Goal: Information Seeking & Learning: Check status

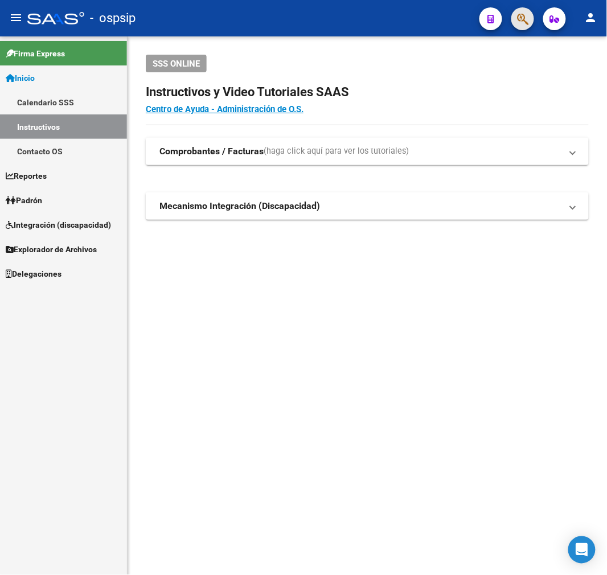
click at [526, 26] on span "button" at bounding box center [522, 18] width 11 height 23
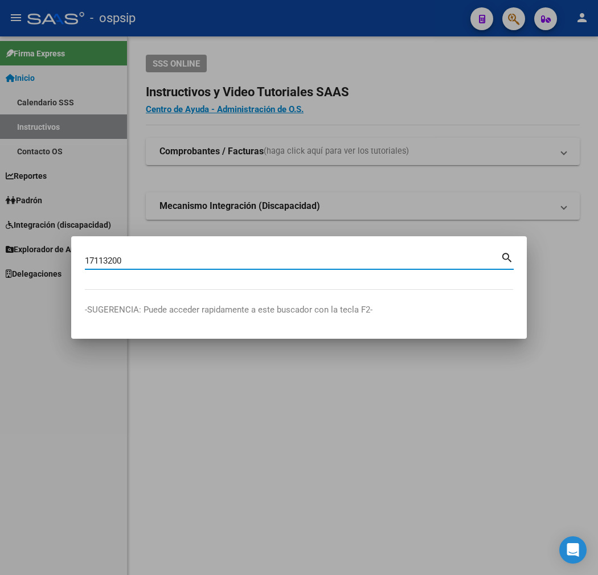
type input "17113200"
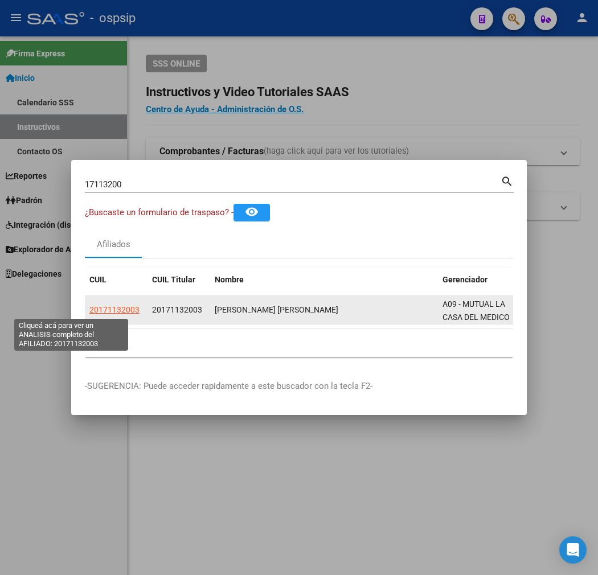
click at [89, 307] on span "20171132003" at bounding box center [114, 309] width 50 height 9
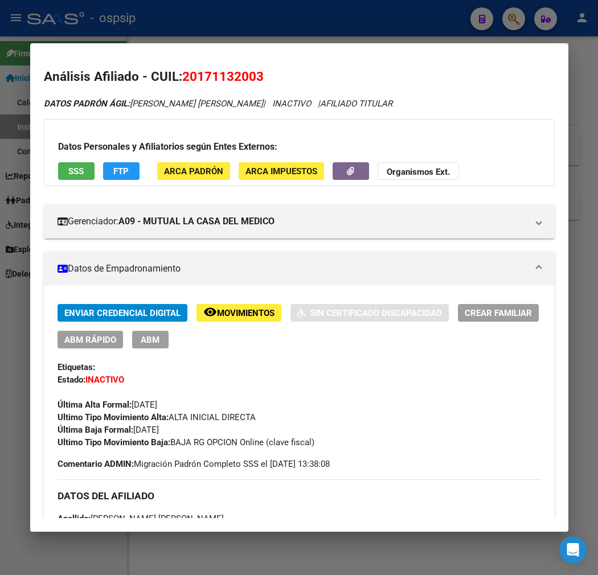
click at [277, 26] on div at bounding box center [299, 287] width 598 height 575
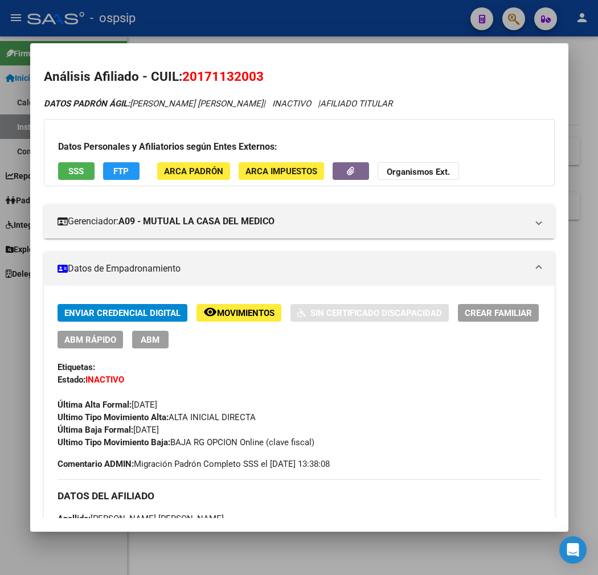
click at [277, 26] on div at bounding box center [299, 287] width 598 height 575
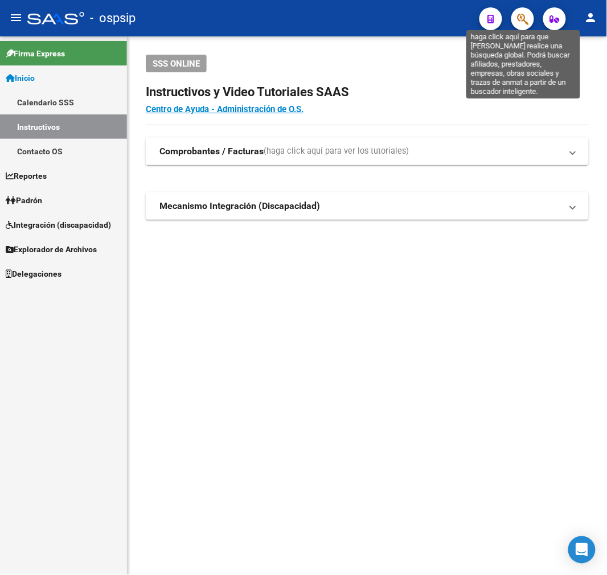
click at [524, 20] on icon "button" at bounding box center [522, 19] width 11 height 13
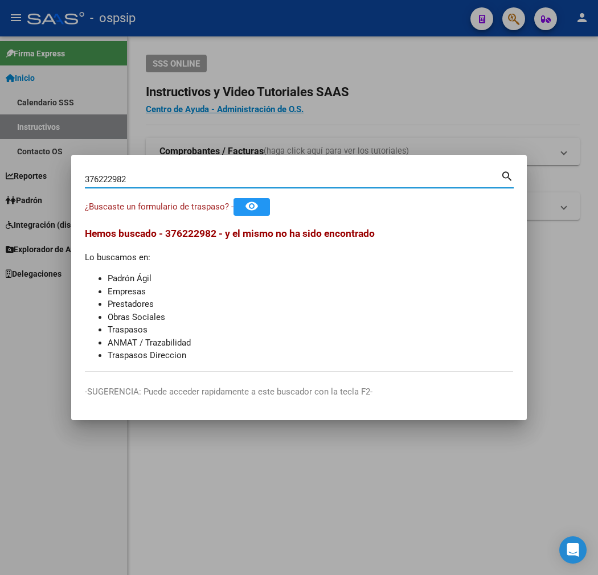
click at [164, 232] on span "Hemos buscado - 376222982 - y el mismo no ha sido encontrado" at bounding box center [230, 233] width 290 height 11
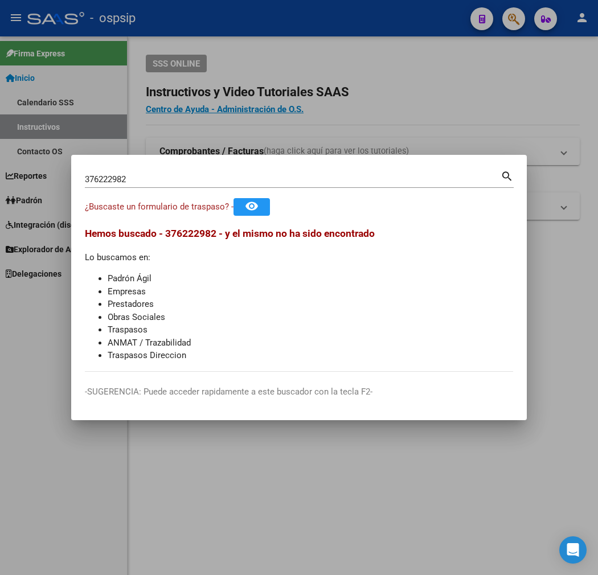
click at [163, 233] on span "Hemos buscado - 376222982 - y el mismo no ha sido encontrado" at bounding box center [230, 233] width 290 height 11
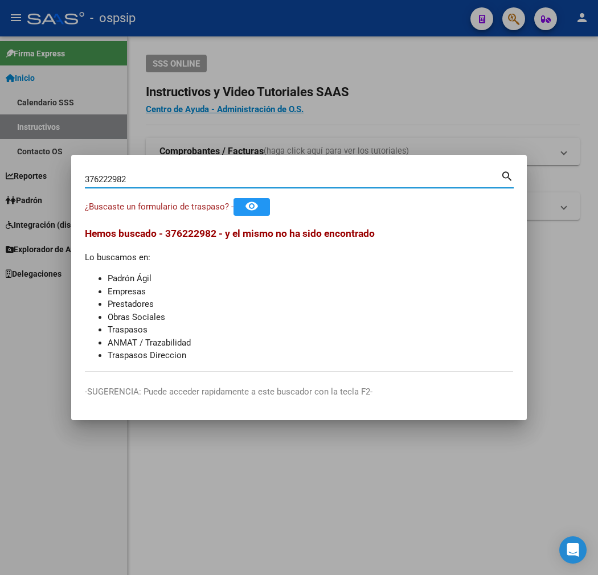
drag, startPoint x: 104, startPoint y: 182, endPoint x: -10, endPoint y: 172, distance: 114.3
click at [0, 172] on html "menu - ospsip person Firma Express Inicio Calendario SSS Instructivos Contacto …" at bounding box center [299, 287] width 598 height 575
type input "20376229824"
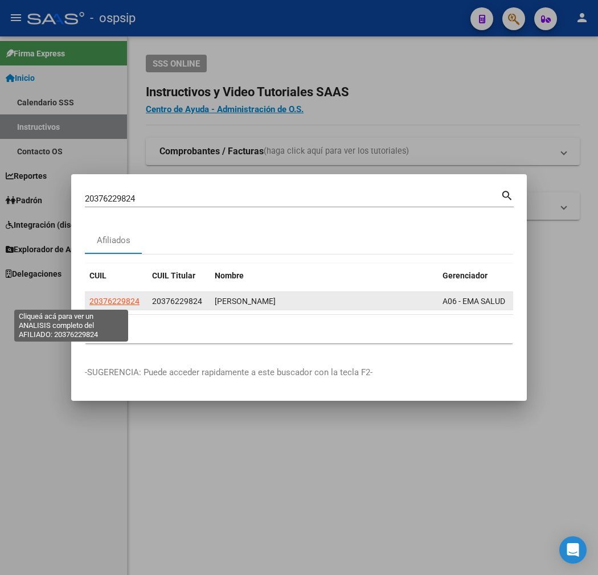
click at [89, 302] on span "20376229824" at bounding box center [114, 301] width 50 height 9
type textarea "20376229824"
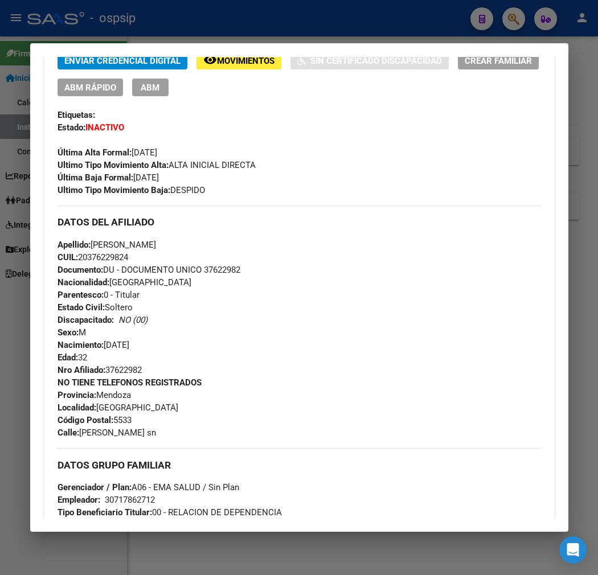
scroll to position [253, 0]
drag, startPoint x: 233, startPoint y: 265, endPoint x: 188, endPoint y: 269, distance: 45.2
click at [188, 269] on div "Apellido: [PERSON_NAME] CUIL: 20376229824 Documento: DU - DOCUMENTO UNICO 37622…" at bounding box center [299, 307] width 483 height 138
copy span "37622982"
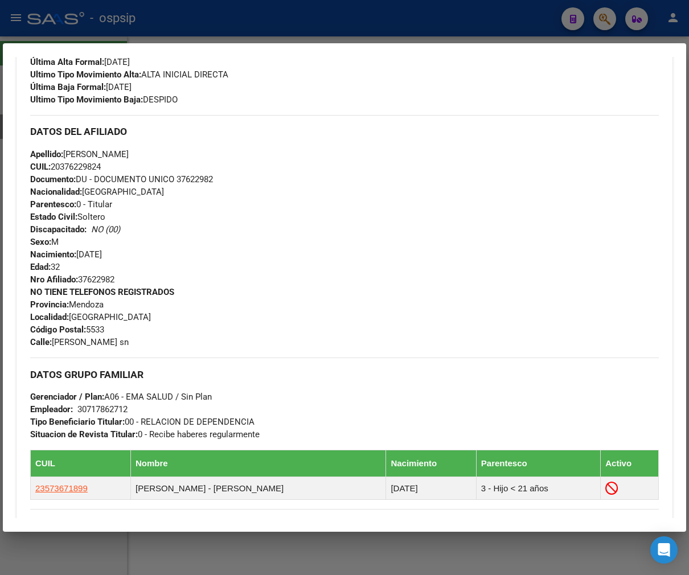
scroll to position [289, 0]
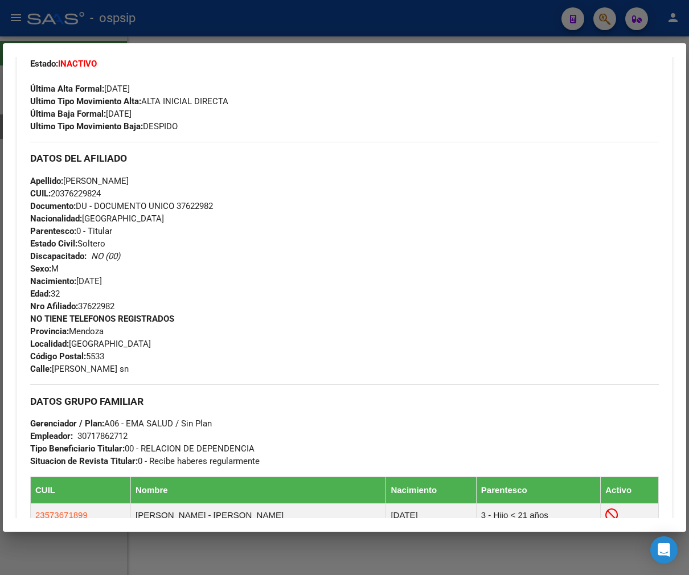
click at [380, 34] on div at bounding box center [344, 287] width 689 height 575
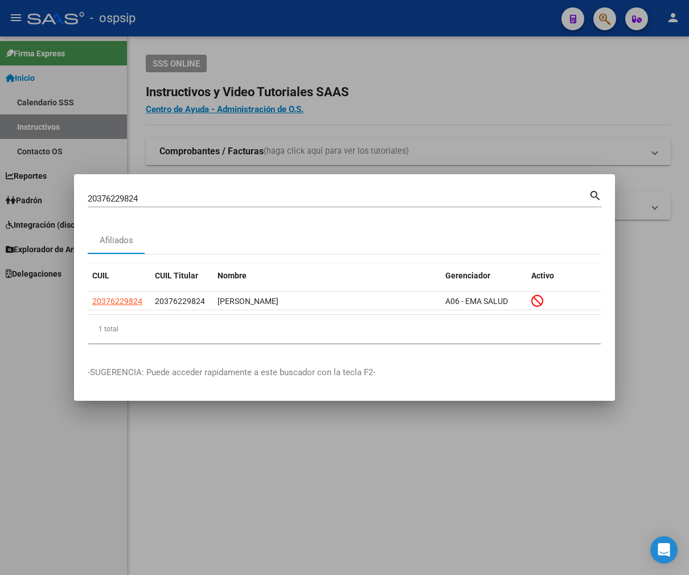
drag, startPoint x: 380, startPoint y: 34, endPoint x: 401, endPoint y: 52, distance: 27.1
click at [386, 36] on div at bounding box center [344, 287] width 689 height 575
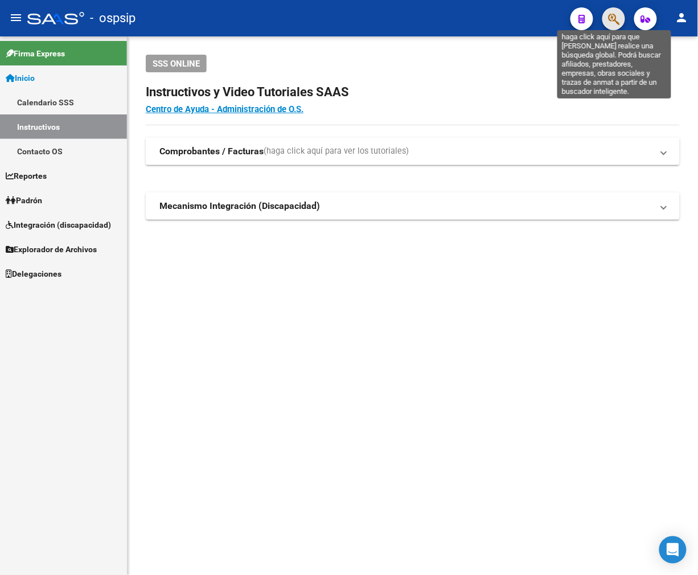
click at [606, 18] on icon "button" at bounding box center [613, 19] width 11 height 13
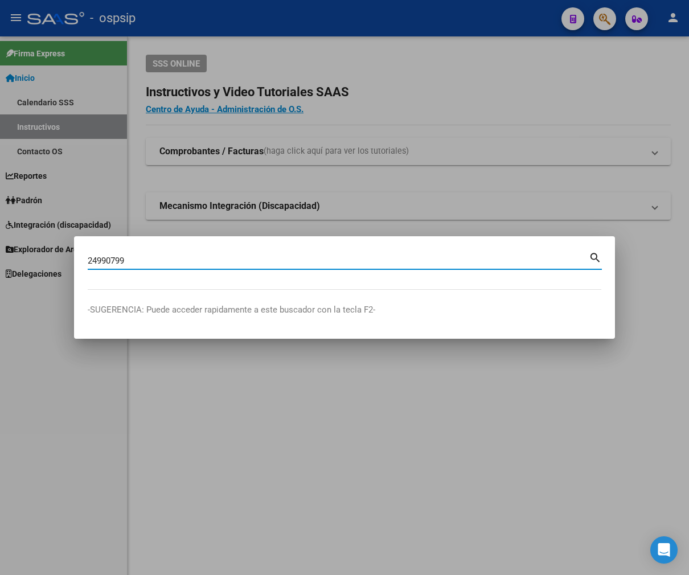
type input "24990799"
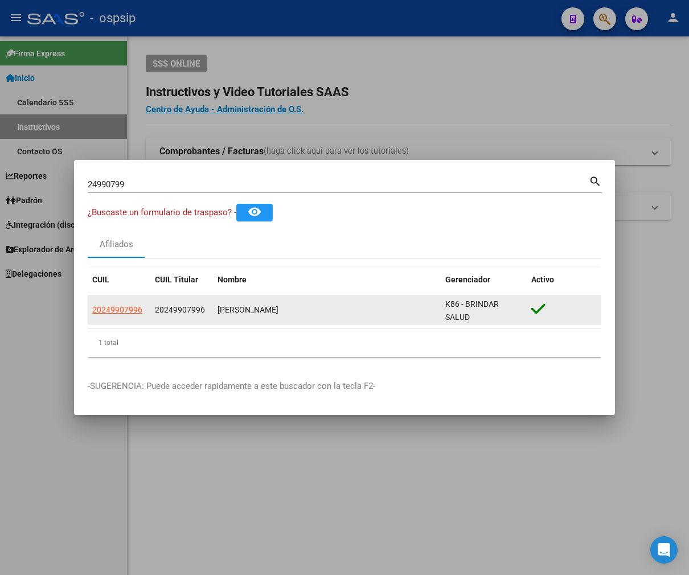
click at [114, 302] on datatable-body-cell "20249907996" at bounding box center [119, 310] width 63 height 28
click at [106, 307] on span "20249907996" at bounding box center [117, 309] width 50 height 9
type textarea "20249907996"
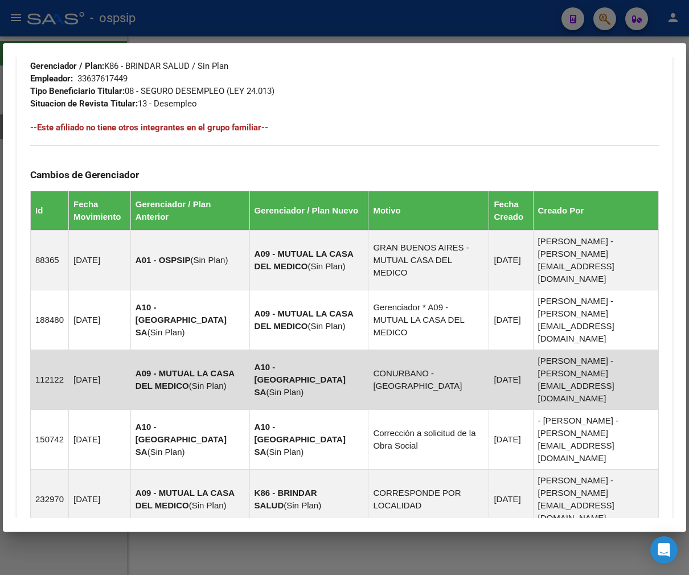
scroll to position [716, 0]
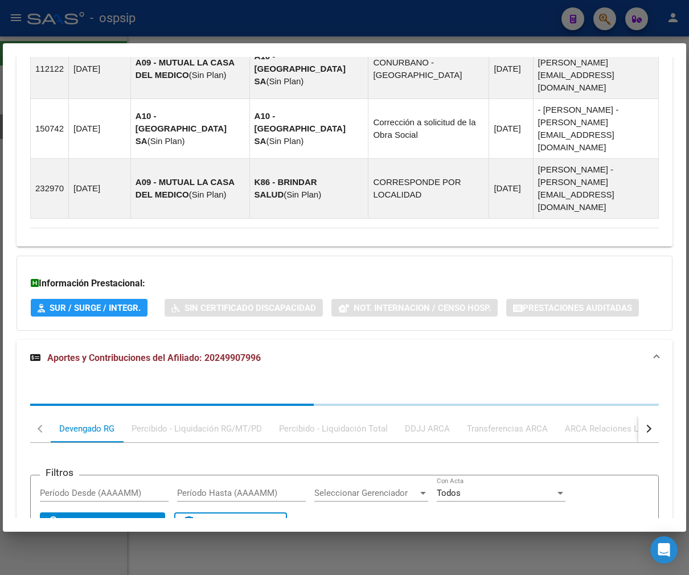
scroll to position [998, 0]
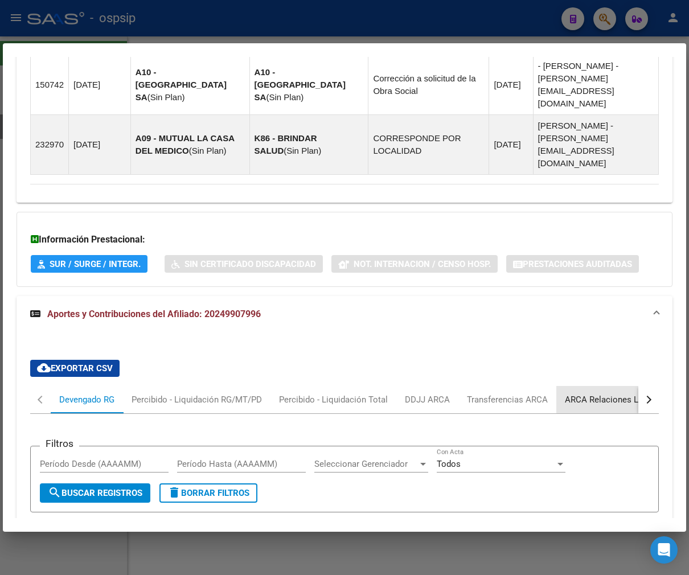
click at [606, 386] on div "ARCA Relaciones Laborales" at bounding box center [618, 399] width 124 height 27
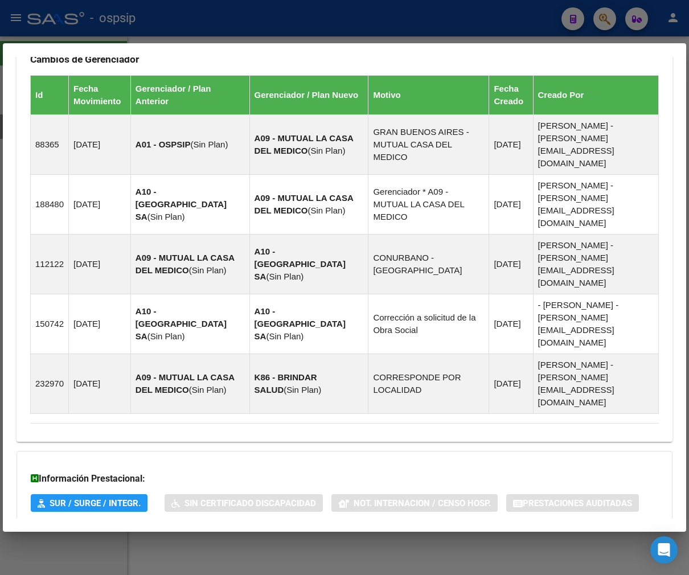
scroll to position [951, 0]
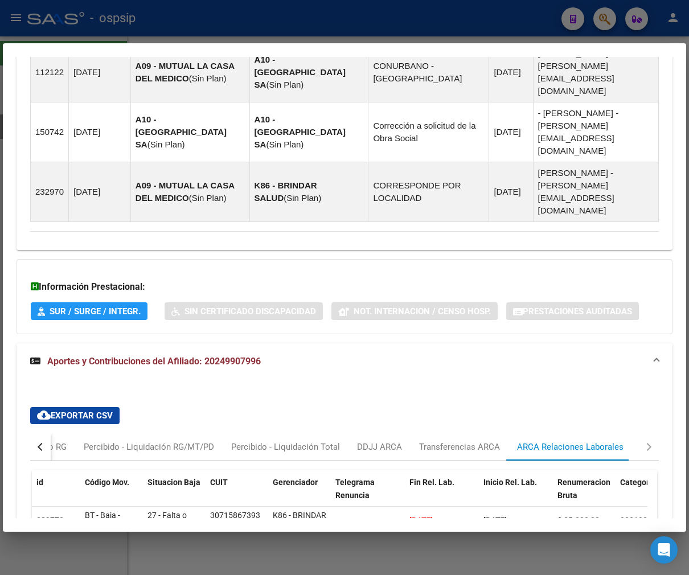
click at [35, 433] on button "button" at bounding box center [40, 446] width 20 height 27
click at [57, 433] on div "Devengado RG" at bounding box center [87, 446] width 72 height 27
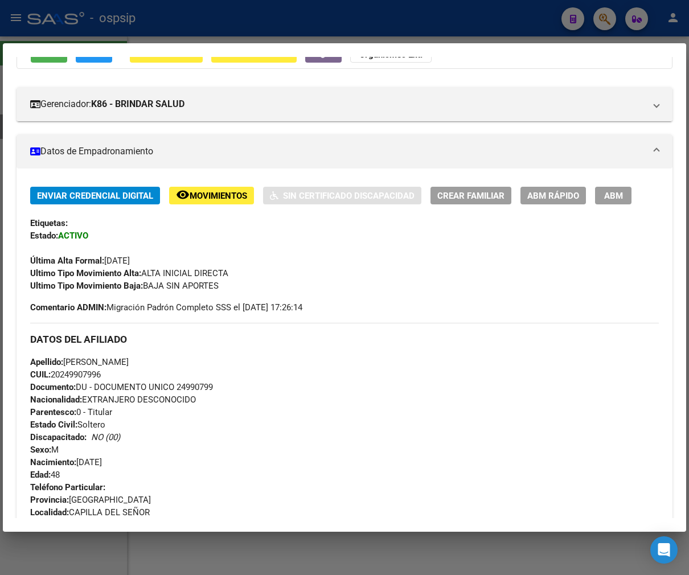
scroll to position [2, 0]
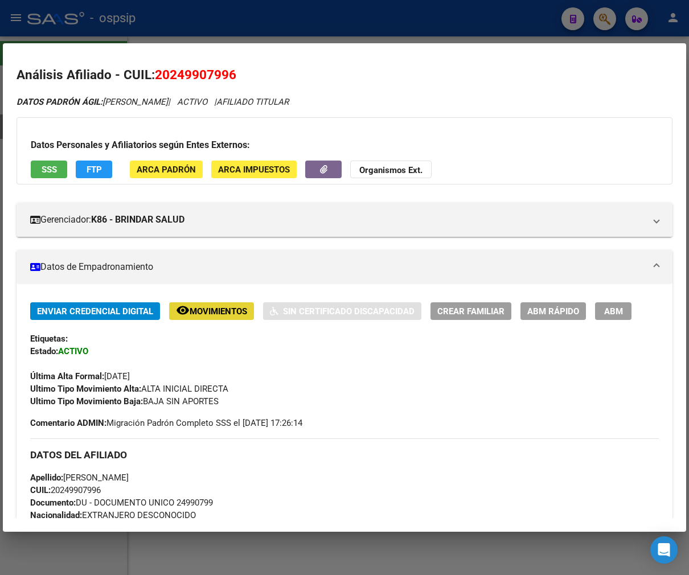
click at [215, 317] on button "remove_red_eye Movimientos" at bounding box center [211, 311] width 85 height 18
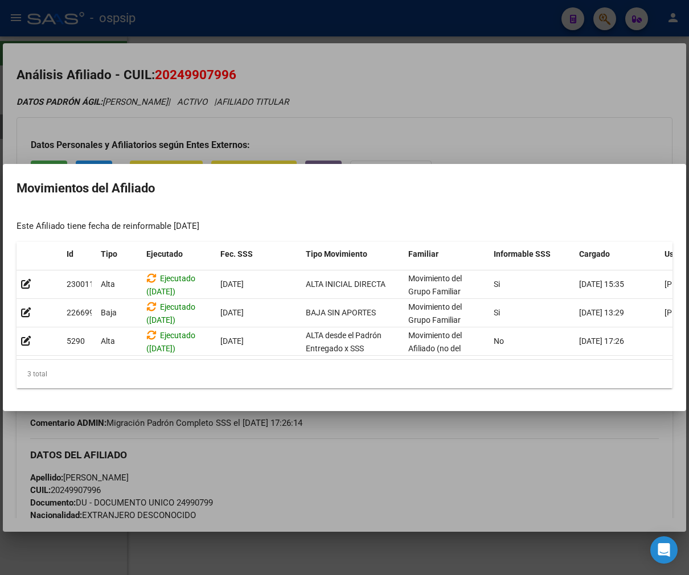
scroll to position [0, 72]
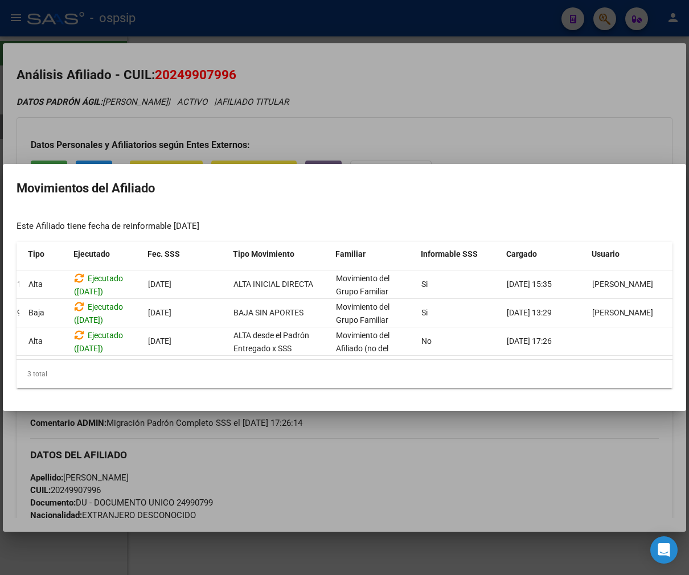
drag, startPoint x: 442, startPoint y: 508, endPoint x: 441, endPoint y: 502, distance: 5.8
click at [442, 503] on div at bounding box center [344, 287] width 689 height 575
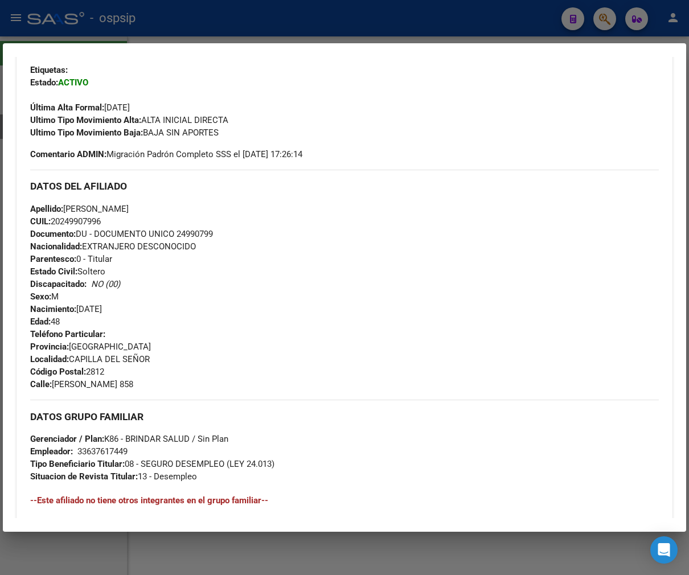
scroll to position [382, 0]
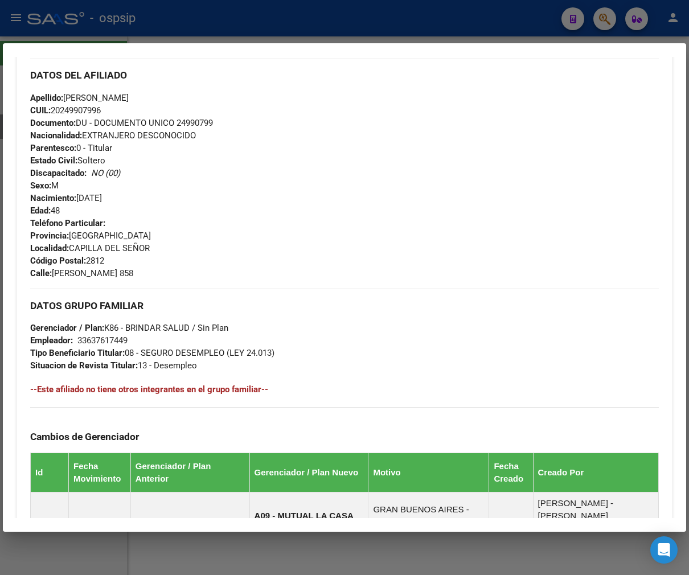
click at [490, 247] on div "Teléfono Particular: Provincia: [GEOGRAPHIC_DATA] Localidad: CAPILLA DEL SEÑOR …" at bounding box center [344, 248] width 629 height 63
click at [289, 35] on div at bounding box center [344, 287] width 689 height 575
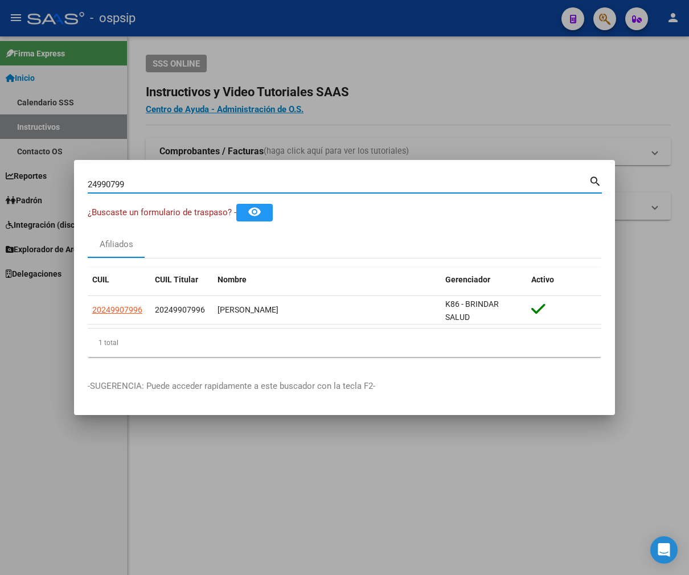
click at [150, 186] on input "24990799" at bounding box center [338, 184] width 501 height 10
type input "2"
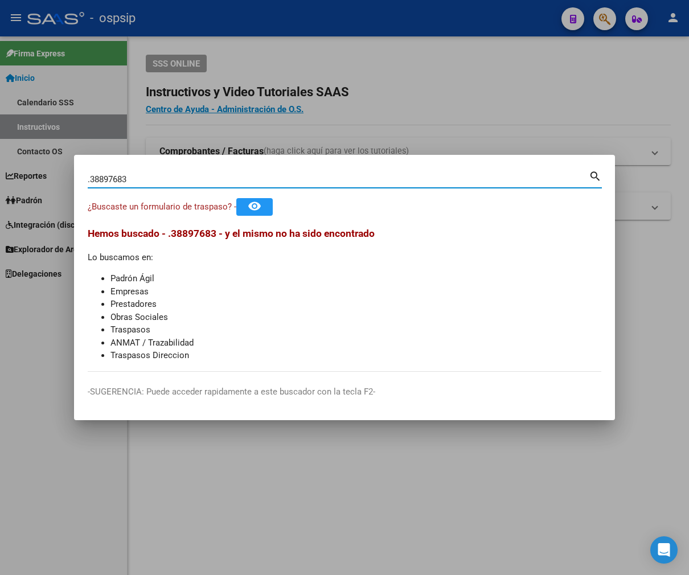
click at [89, 175] on input ".38897683" at bounding box center [338, 179] width 501 height 10
type input "38897683"
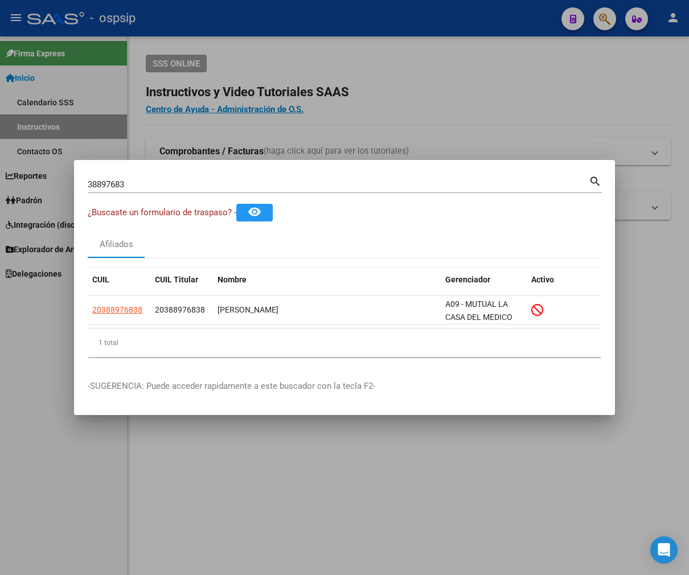
drag, startPoint x: 251, startPoint y: 482, endPoint x: 0, endPoint y: 420, distance: 258.7
click at [251, 482] on div at bounding box center [344, 287] width 689 height 575
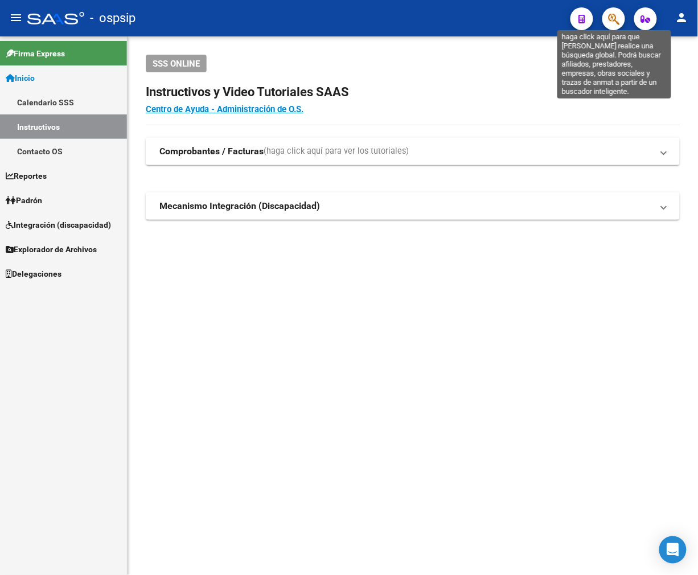
click at [606, 17] on icon "button" at bounding box center [613, 19] width 11 height 13
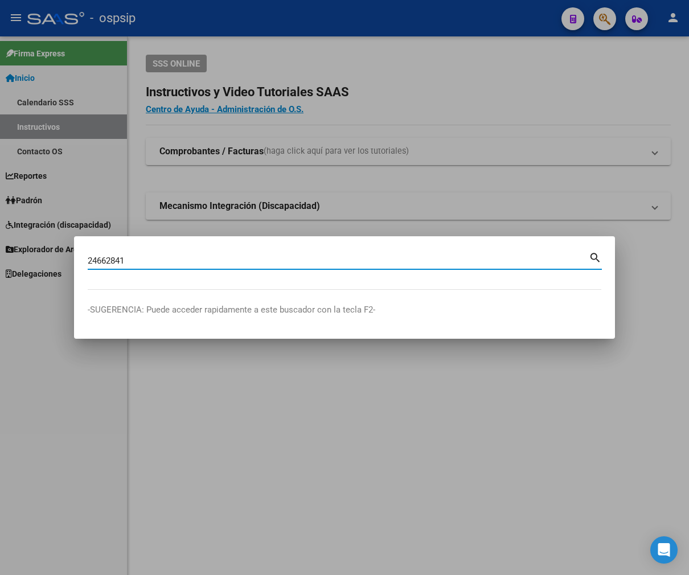
type input "24662841"
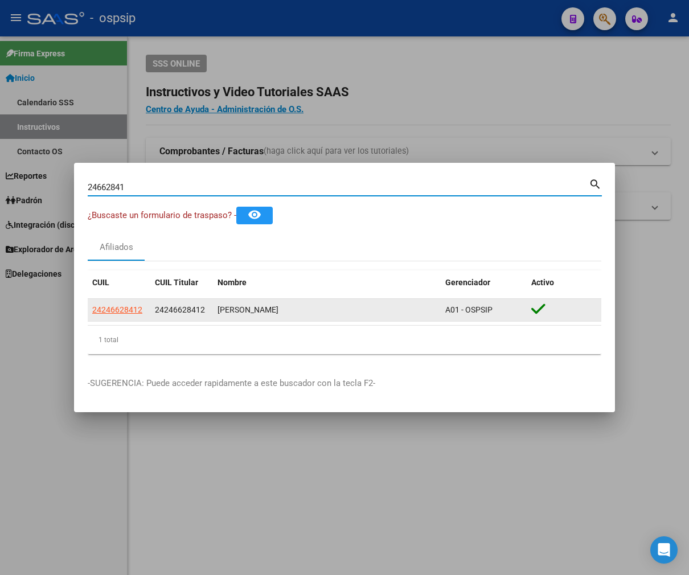
click at [108, 319] on datatable-body-cell "24246628412" at bounding box center [119, 310] width 63 height 22
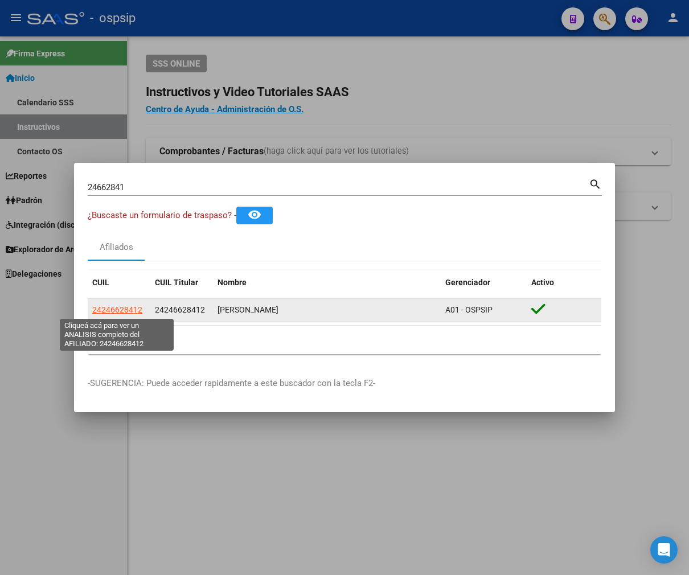
click at [116, 310] on span "24246628412" at bounding box center [117, 309] width 50 height 9
type textarea "24246628412"
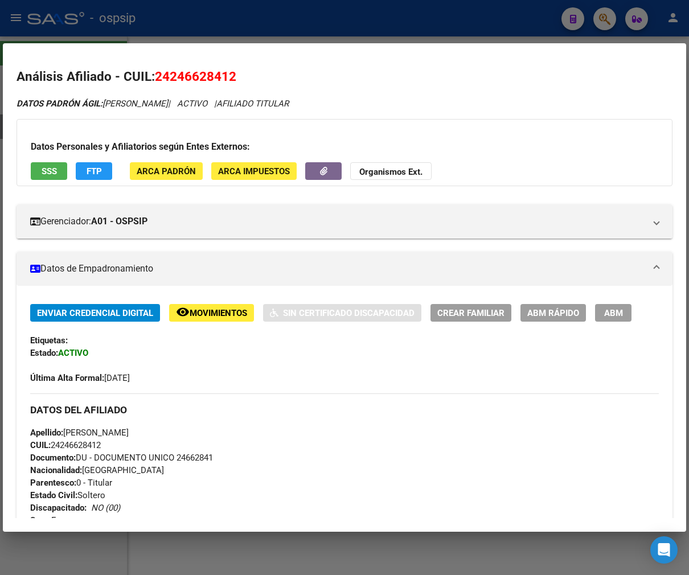
scroll to position [253, 0]
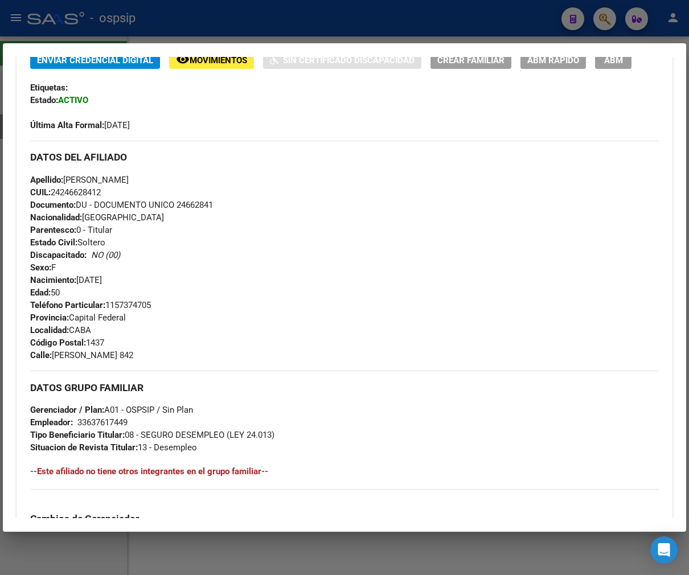
click at [374, 346] on div "Enviar Credencial Digital remove_red_eye Movimientos Sin Certificado Discapacid…" at bounding box center [344, 467] width 629 height 832
click at [292, 35] on div at bounding box center [344, 287] width 689 height 575
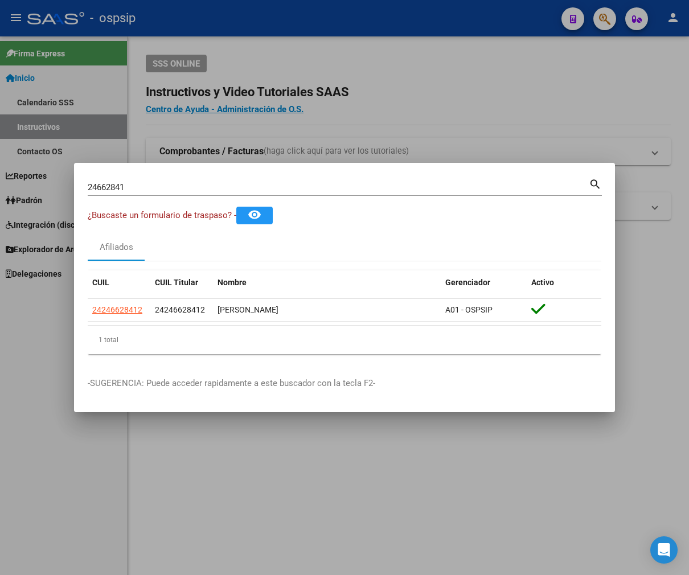
click at [292, 35] on div at bounding box center [344, 287] width 689 height 575
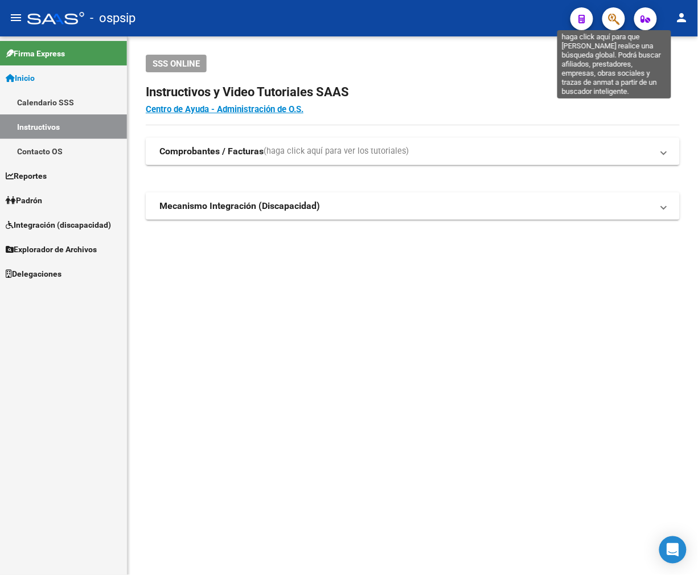
click at [606, 20] on icon "button" at bounding box center [613, 19] width 11 height 13
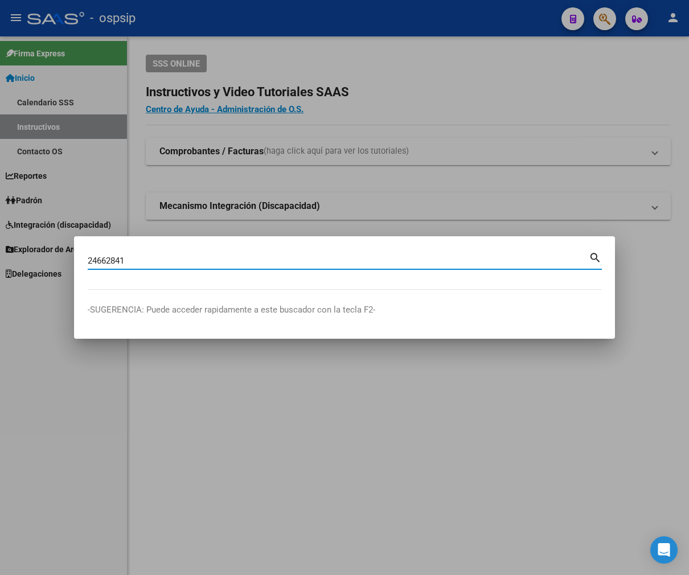
type input "24662841"
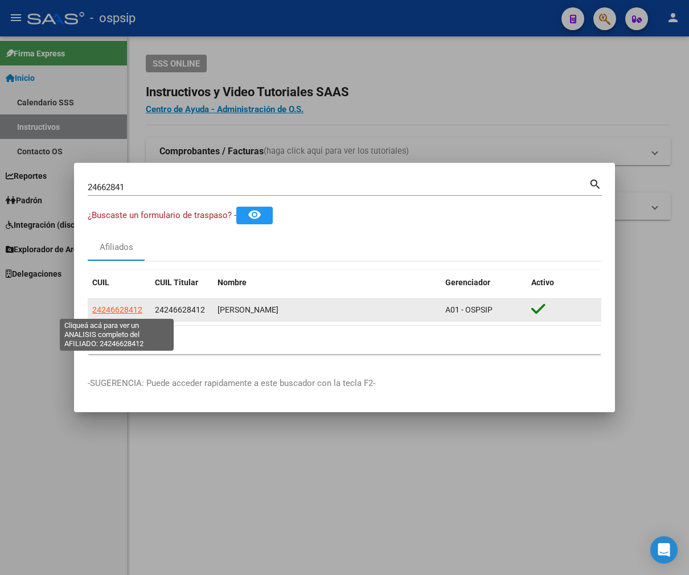
click at [124, 310] on span "24246628412" at bounding box center [117, 309] width 50 height 9
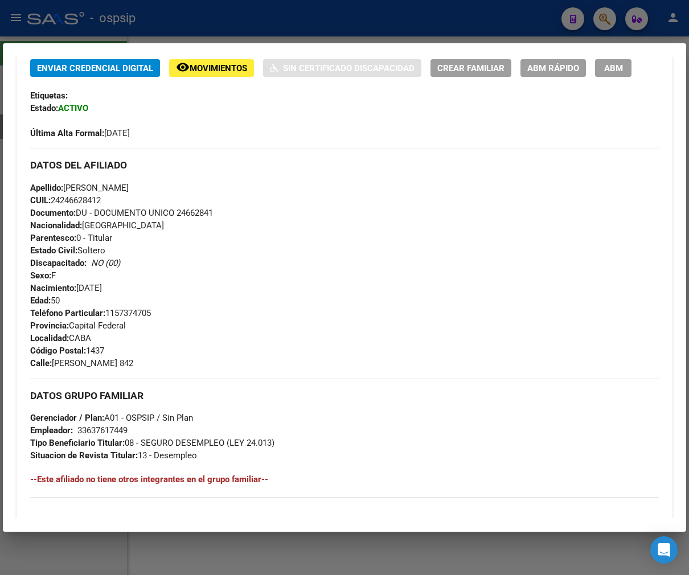
scroll to position [215, 0]
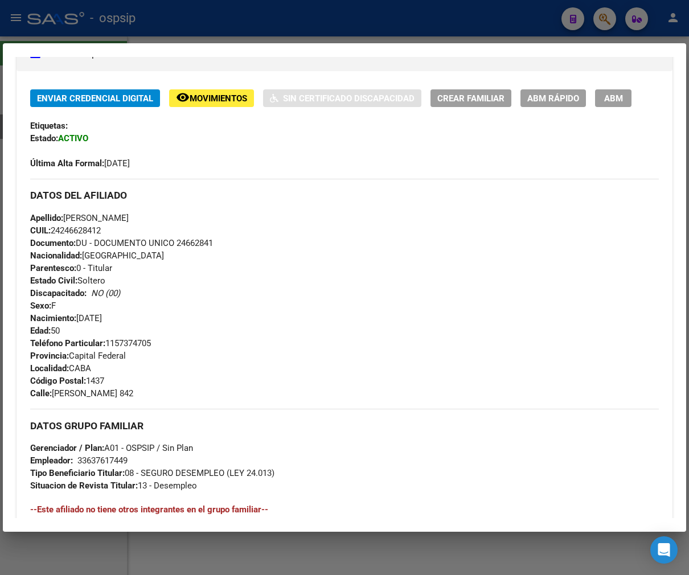
click at [397, 362] on div "Teléfono Particular: [PHONE_NUMBER] Provincia: Capital Federal Localidad: CABA …" at bounding box center [344, 368] width 629 height 63
click at [468, 429] on h3 "DATOS GRUPO FAMILIAR" at bounding box center [344, 426] width 629 height 13
click at [306, 34] on div at bounding box center [344, 287] width 689 height 575
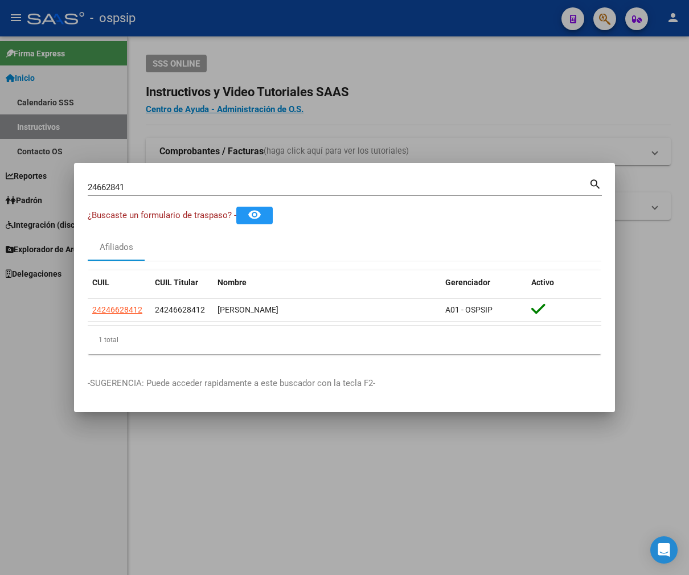
click at [306, 34] on div at bounding box center [344, 287] width 689 height 575
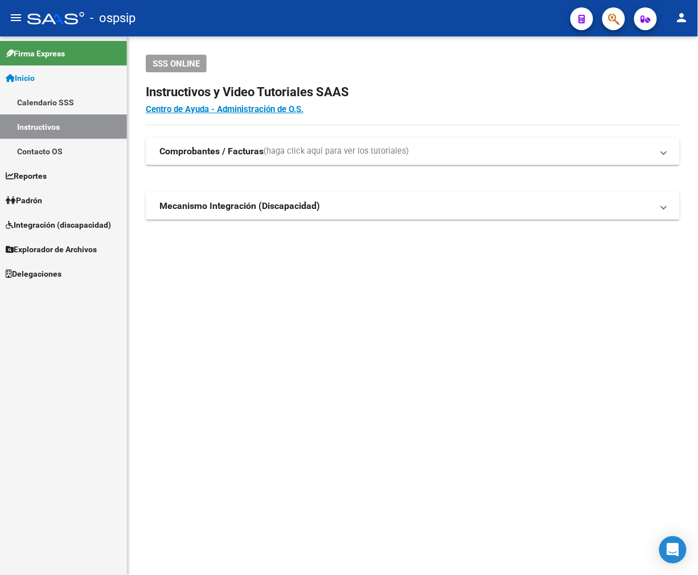
click at [606, 24] on button "button" at bounding box center [613, 18] width 23 height 23
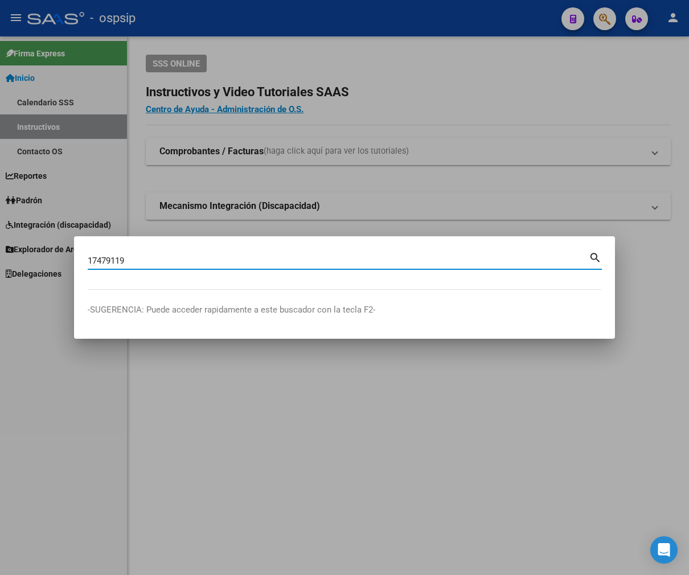
type input "17479119"
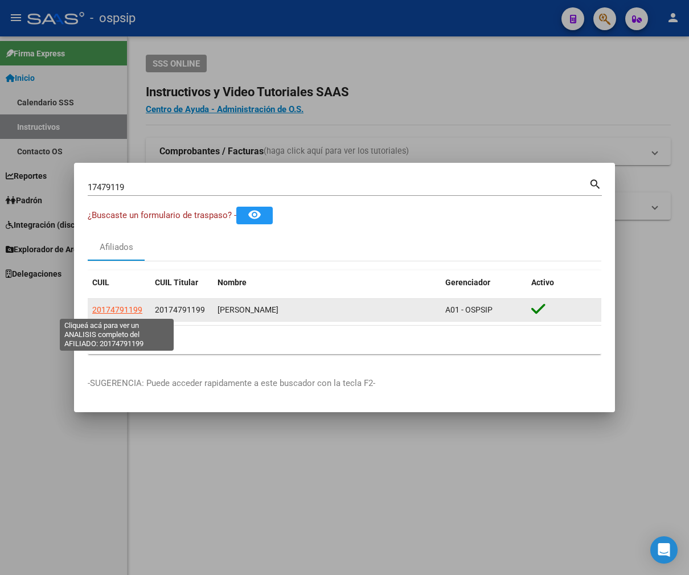
click at [121, 314] on span "20174791199" at bounding box center [117, 309] width 50 height 9
type textarea "20174791199"
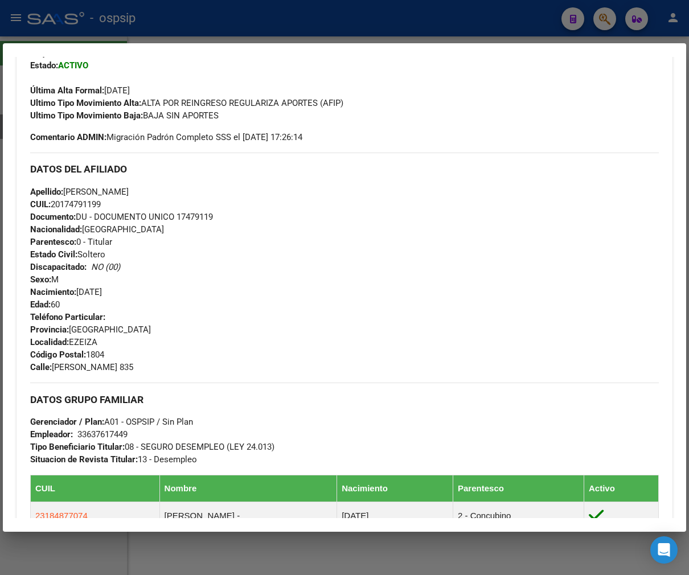
scroll to position [316, 0]
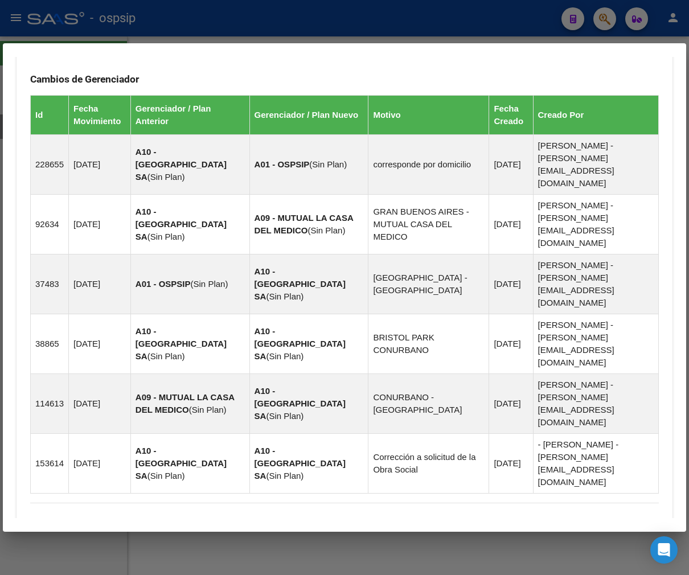
drag, startPoint x: 317, startPoint y: 476, endPoint x: 326, endPoint y: 436, distance: 41.0
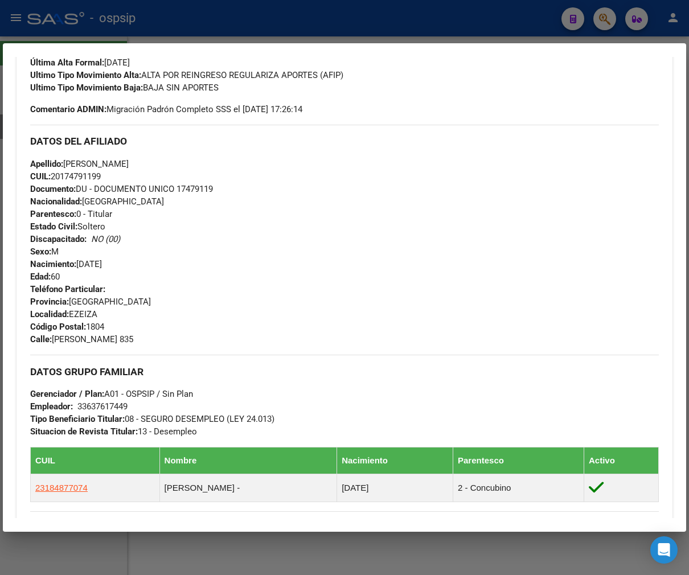
scroll to position [300, 0]
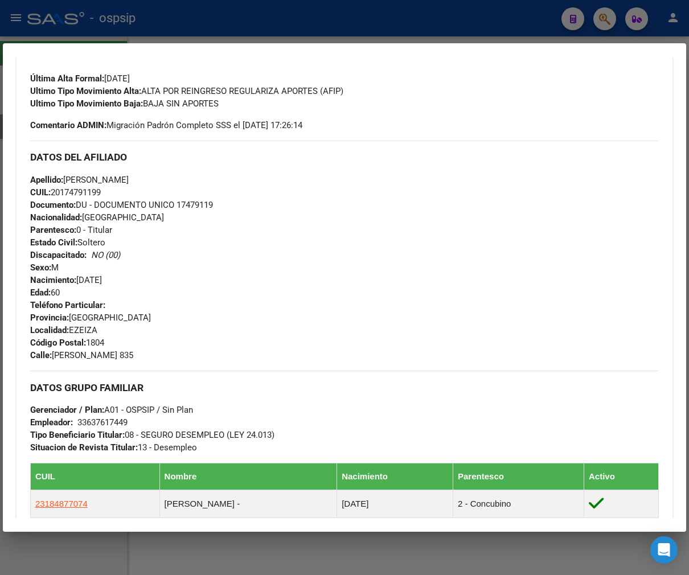
click at [298, 408] on div "DATOS GRUPO FAMILIAR Gerenciador / Plan: A01 - OSPSIP / Sin Plan Empleador: 336…" at bounding box center [344, 412] width 629 height 83
click at [278, 346] on div "Teléfono Particular: Provincia: [GEOGRAPHIC_DATA] Localidad: [GEOGRAPHIC_DATA] …" at bounding box center [344, 330] width 629 height 63
click at [249, 46] on mat-dialog-container "Análisis Afiliado - CUIL: 20174791199 DATOS PADRÓN ÁGIL: [PERSON_NAME] | ACTIVO…" at bounding box center [344, 287] width 683 height 489
click at [257, 24] on div at bounding box center [344, 287] width 689 height 575
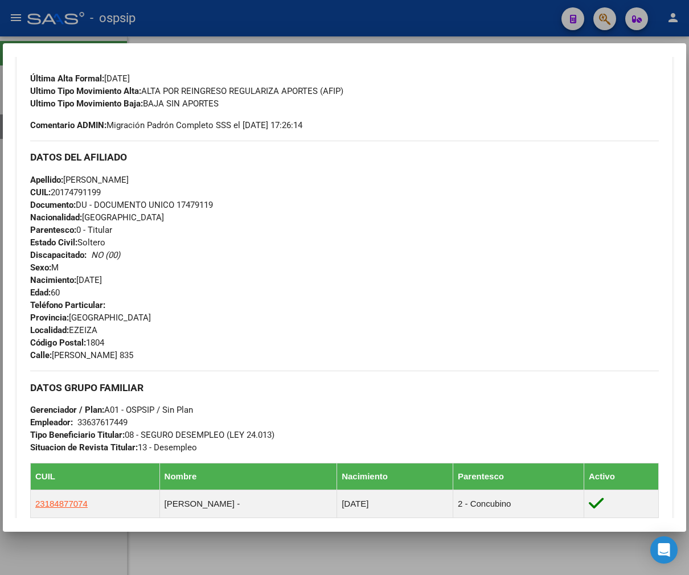
click at [257, 24] on div at bounding box center [344, 287] width 689 height 575
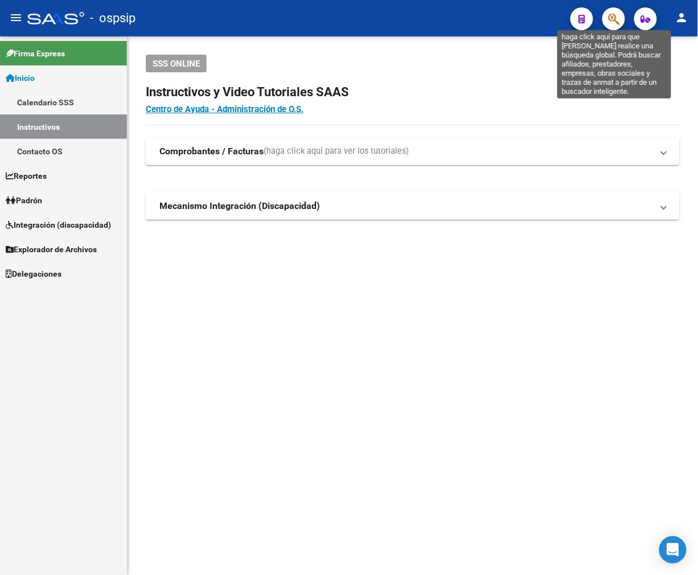
click at [606, 18] on icon "button" at bounding box center [613, 19] width 11 height 13
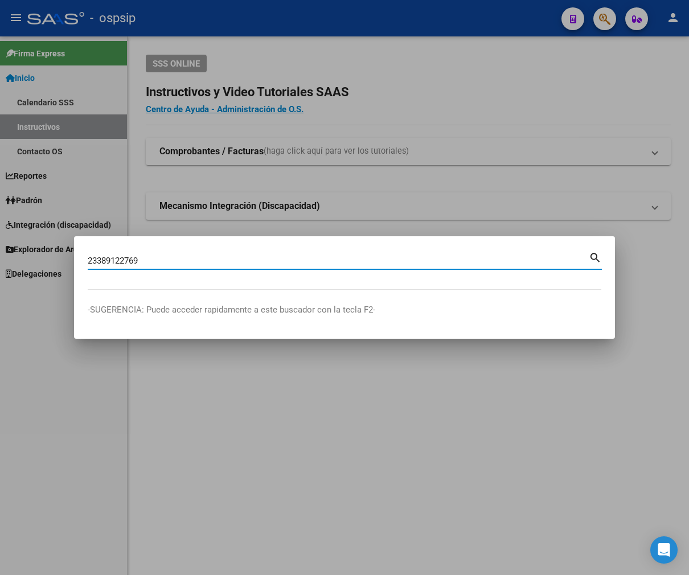
type input "23389122769"
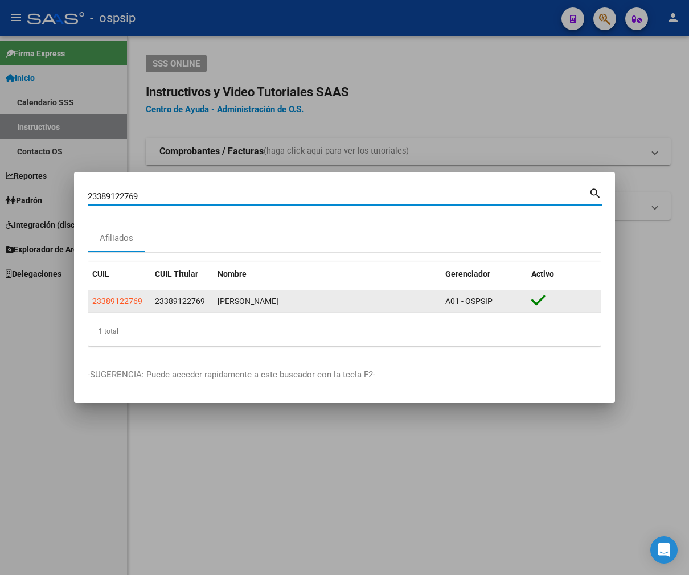
click at [105, 292] on datatable-body-cell "23389122769" at bounding box center [119, 301] width 63 height 22
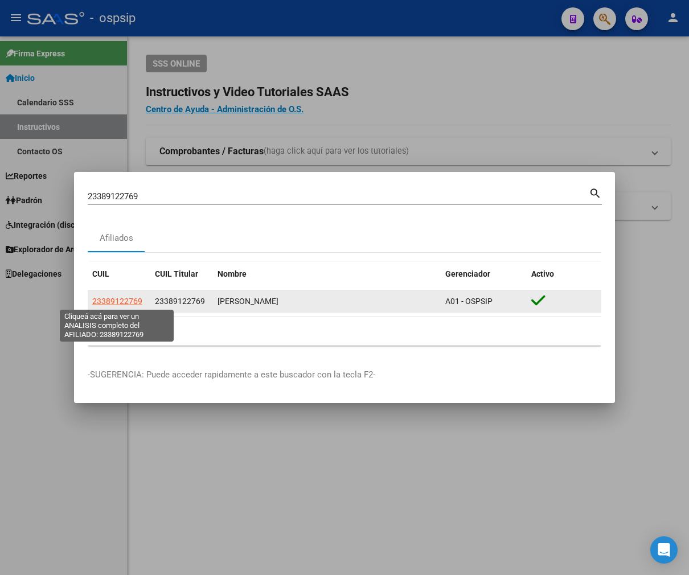
click at [108, 297] on span "23389122769" at bounding box center [117, 301] width 50 height 9
copy span "8"
type textarea "23389122769"
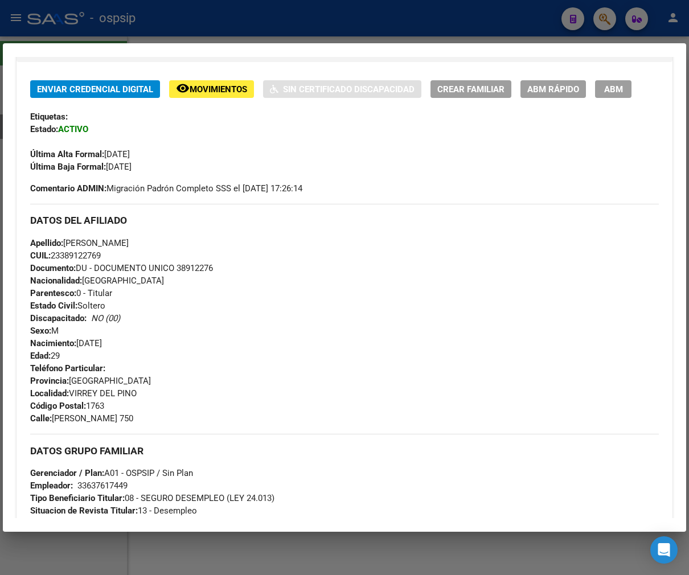
scroll to position [214, 0]
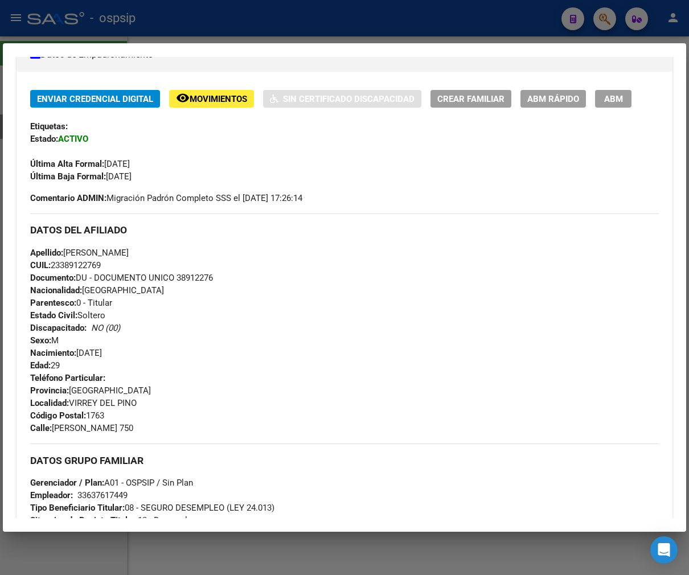
click at [429, 393] on div "Teléfono Particular: Provincia: [GEOGRAPHIC_DATA] Localidad: VIRREY [PERSON_NAM…" at bounding box center [344, 403] width 629 height 63
click at [323, 356] on div "Apellido: [PERSON_NAME] CUIL: 23389122769 Documento: DU - DOCUMENTO UNICO 38912…" at bounding box center [344, 309] width 629 height 125
drag, startPoint x: 440, startPoint y: 345, endPoint x: 342, endPoint y: 348, distance: 98.0
click at [440, 345] on div "Apellido: [PERSON_NAME] CUIL: 23389122769 Documento: DU - DOCUMENTO UNICO 38912…" at bounding box center [344, 309] width 629 height 125
click at [180, 20] on div at bounding box center [344, 287] width 689 height 575
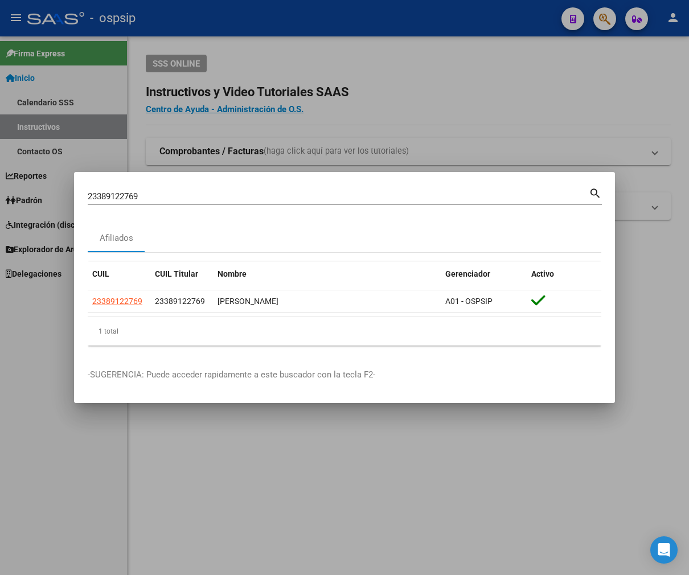
click at [180, 20] on div at bounding box center [344, 287] width 689 height 575
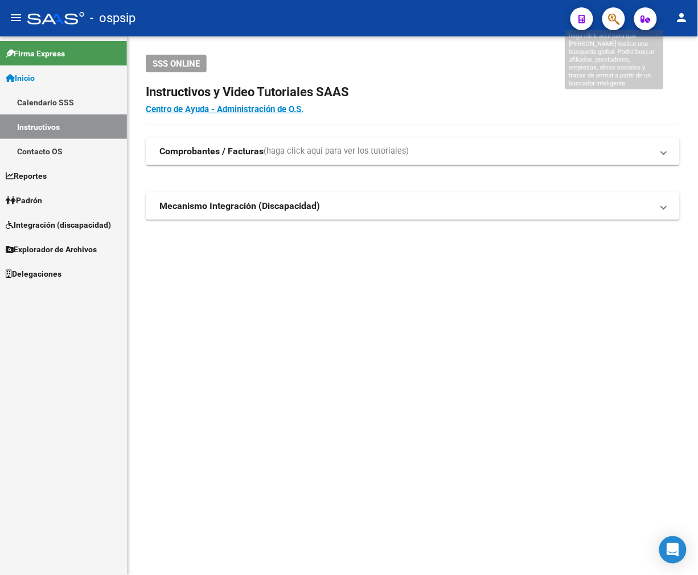
click at [606, 19] on icon "button" at bounding box center [613, 19] width 11 height 13
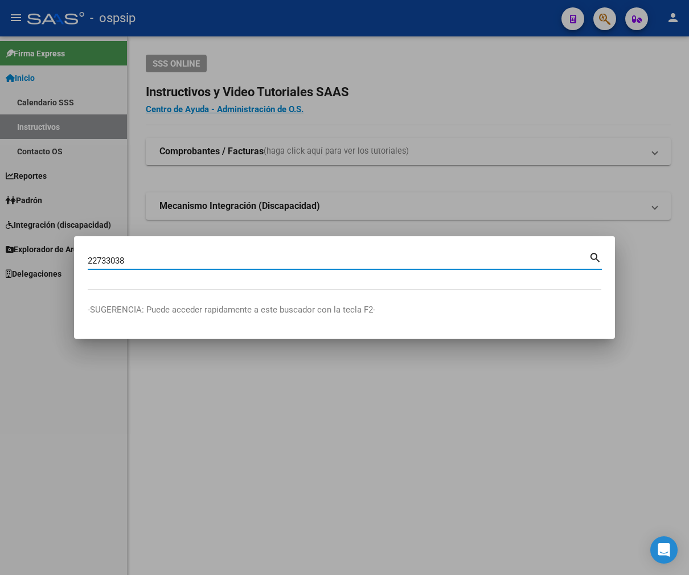
type input "22733038"
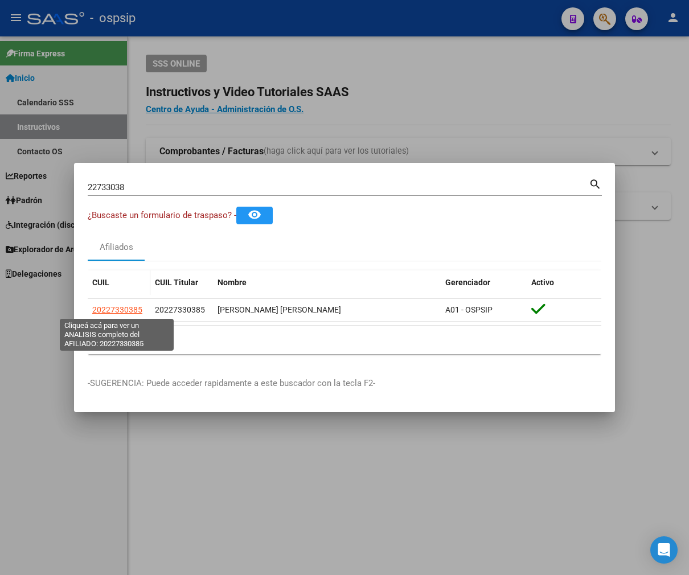
click at [127, 314] on span "20227330385" at bounding box center [117, 309] width 50 height 9
type textarea "20227330385"
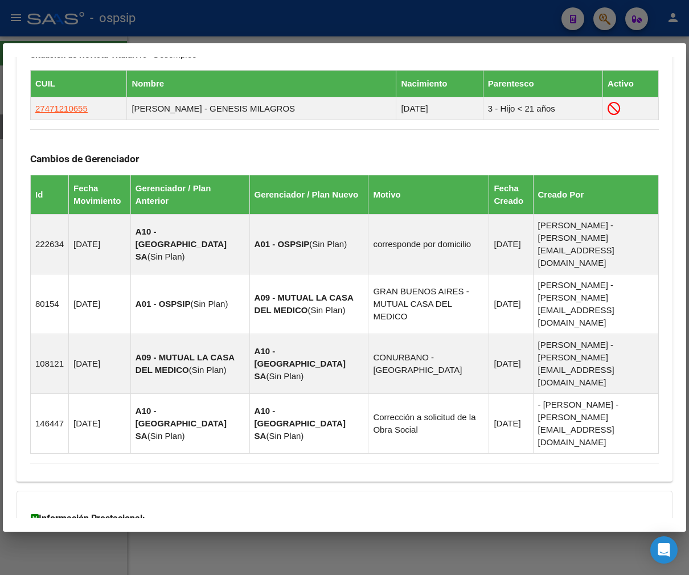
scroll to position [682, 0]
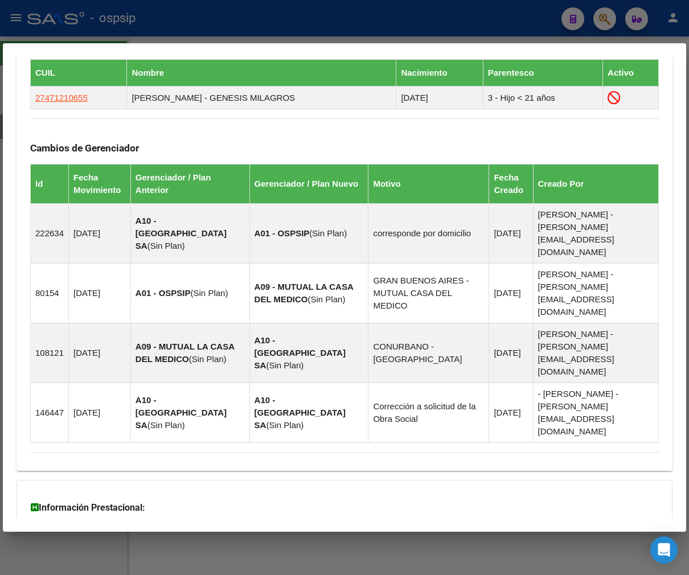
drag, startPoint x: 414, startPoint y: 499, endPoint x: 414, endPoint y: 487, distance: 11.4
click at [414, 496] on div "DATOS [PERSON_NAME]: [PERSON_NAME] [PERSON_NAME] | ACTIVO | AFILIADO TITULAR Da…" at bounding box center [345, 10] width 656 height 1189
click at [414, 571] on mat-panel-title "Aportes y Contribuciones del Afiliado: 20227330385" at bounding box center [337, 578] width 615 height 14
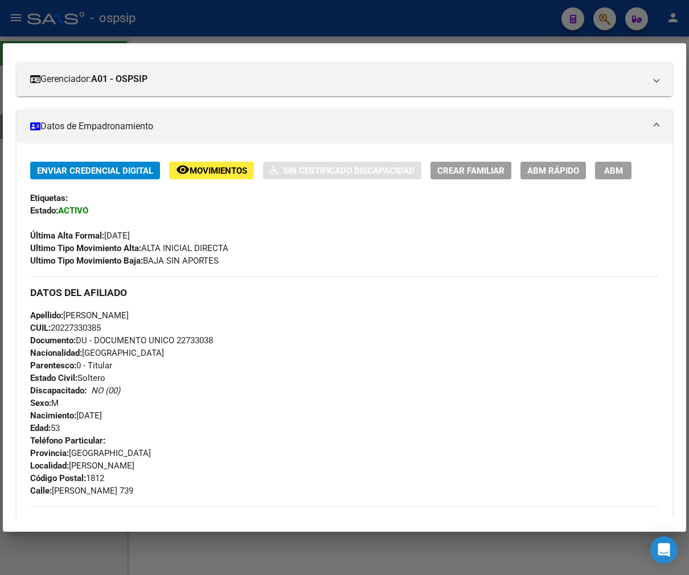
scroll to position [140, 0]
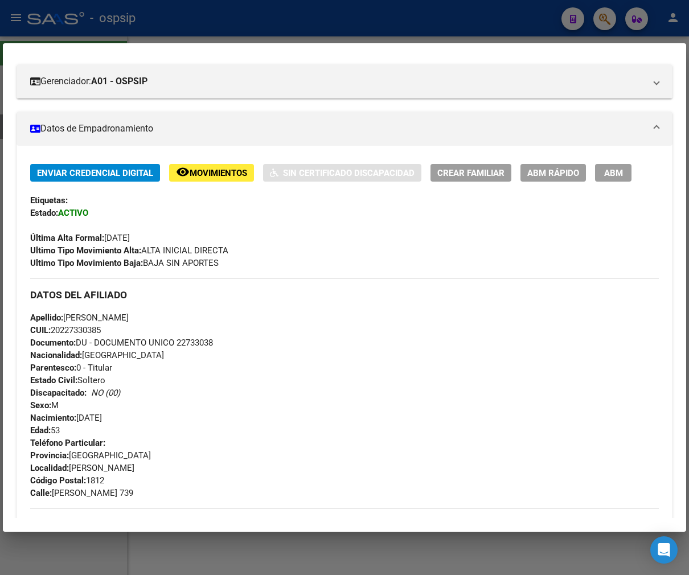
click at [367, 462] on div "Teléfono Particular: Provincia: [GEOGRAPHIC_DATA] Localidad: [PERSON_NAME] Códi…" at bounding box center [344, 468] width 629 height 63
drag, startPoint x: 464, startPoint y: 260, endPoint x: 305, endPoint y: 140, distance: 199.2
click at [464, 259] on div "Ultimo Tipo Movimiento Baja: BAJA SIN APORTES" at bounding box center [344, 263] width 629 height 13
click at [340, 44] on mat-dialog-container "Análisis Afiliado - CUIL: 20227330385 DATOS PADRÓN ÁGIL: [PERSON_NAME] [PERSON_…" at bounding box center [344, 287] width 683 height 489
click at [340, 38] on div at bounding box center [344, 287] width 689 height 575
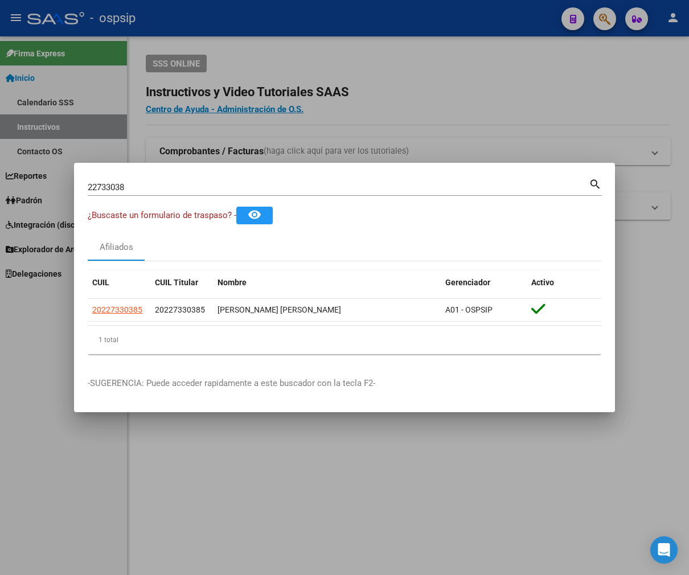
click at [343, 36] on div at bounding box center [344, 287] width 689 height 575
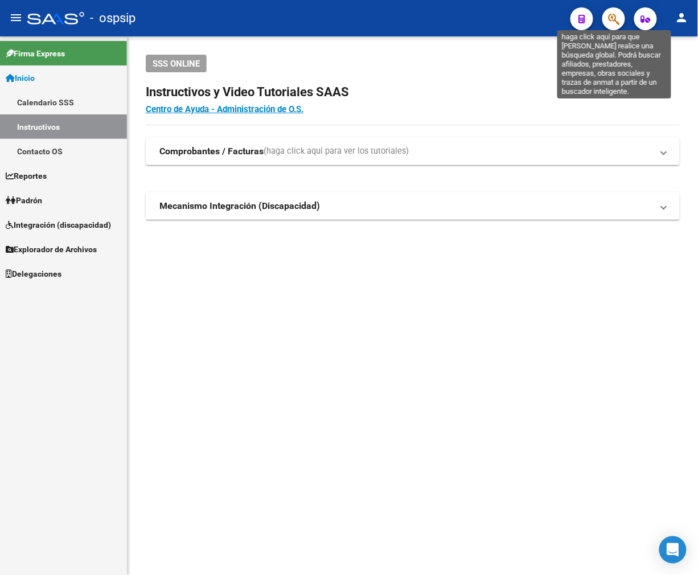
click at [606, 21] on icon "button" at bounding box center [613, 19] width 11 height 13
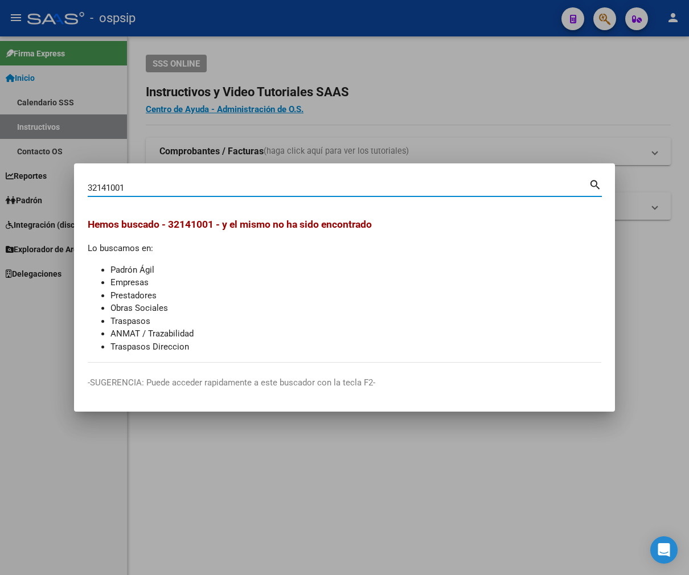
type input "32141001"
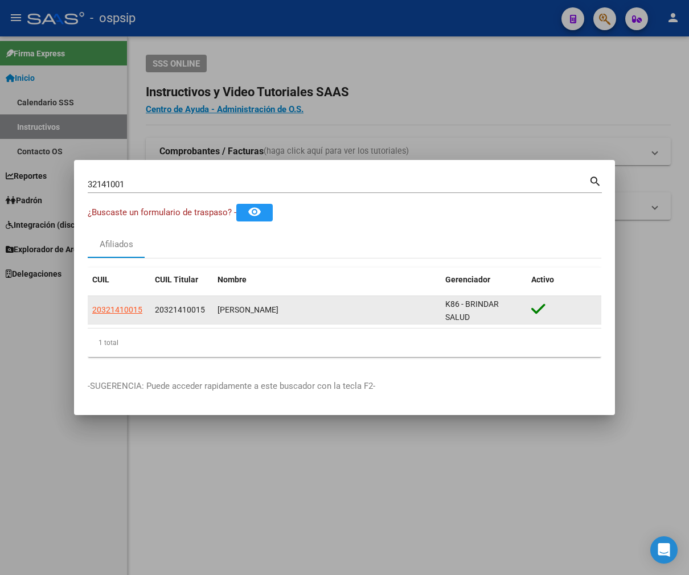
drag, startPoint x: 103, startPoint y: 317, endPoint x: 124, endPoint y: 305, distance: 23.7
click at [104, 317] on datatable-body-cell "20321410015" at bounding box center [119, 310] width 63 height 28
click at [124, 305] on span "20321410015" at bounding box center [117, 309] width 50 height 9
type textarea "20321410015"
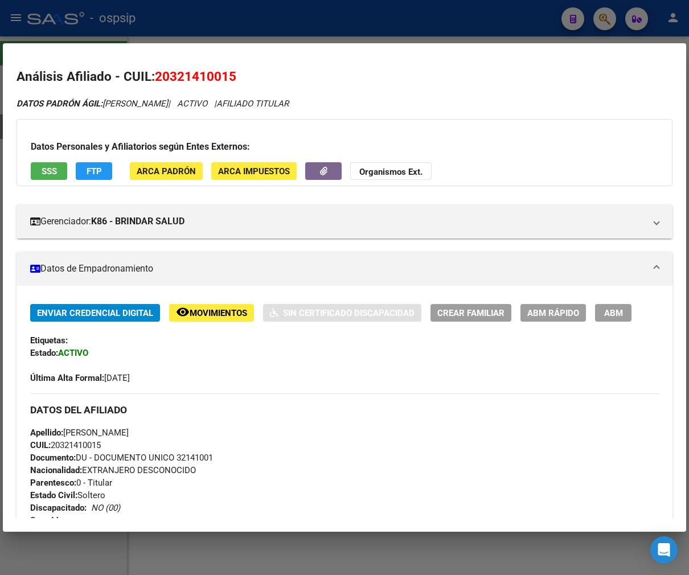
click at [322, 395] on div "DATOS DEL AFILIADO" at bounding box center [344, 409] width 629 height 33
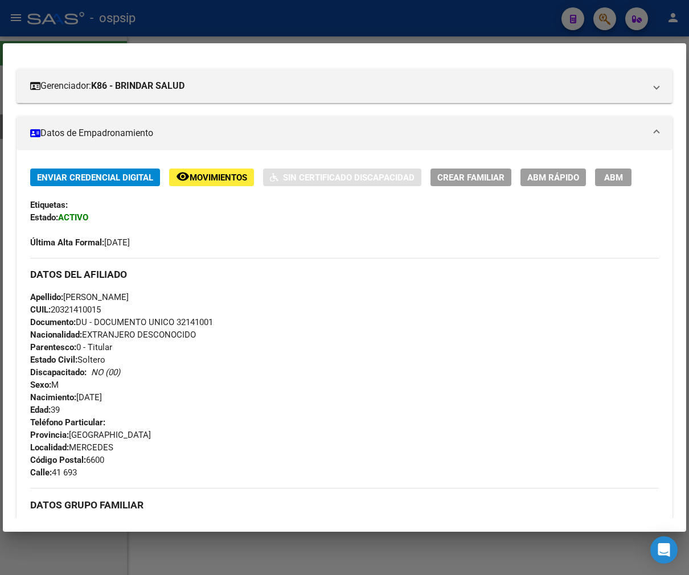
scroll to position [63, 0]
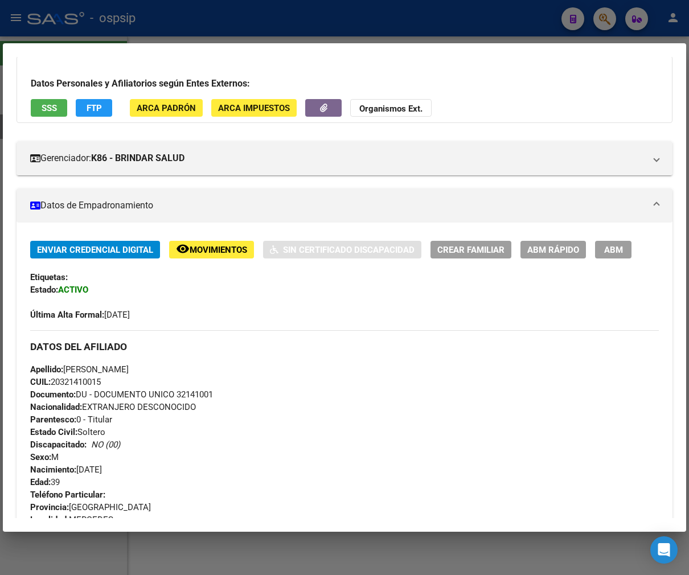
click at [508, 490] on div "Teléfono Particular: Provincia: [GEOGRAPHIC_DATA] Localidad: MERCEDES Código Po…" at bounding box center [344, 520] width 629 height 63
drag, startPoint x: 334, startPoint y: 471, endPoint x: 317, endPoint y: 490, distance: 25.4
click at [334, 471] on div "Apellido: [PERSON_NAME]: 20321410015 Documento: DU - DOCUMENTO UNICO 32141001 N…" at bounding box center [344, 425] width 629 height 125
click at [465, 23] on div at bounding box center [344, 287] width 689 height 575
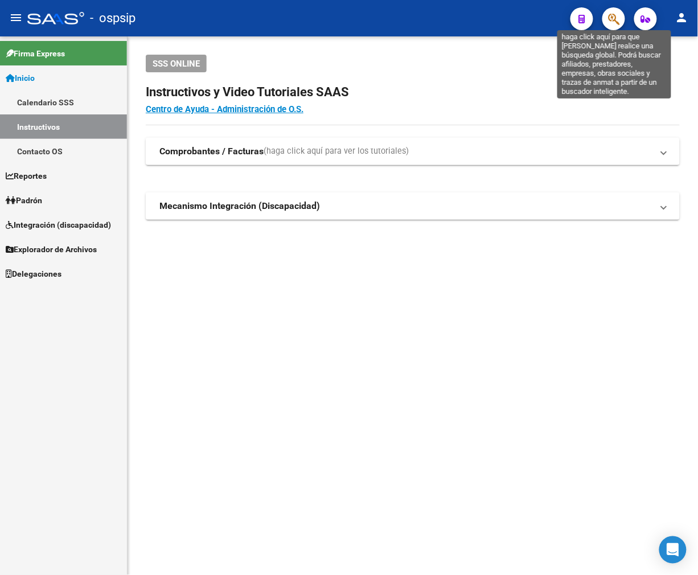
click at [606, 21] on icon "button" at bounding box center [613, 19] width 11 height 13
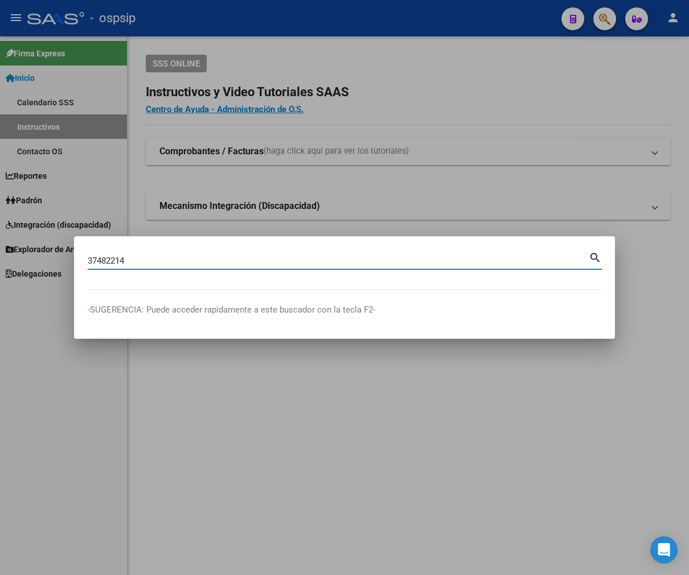
type input "37482214"
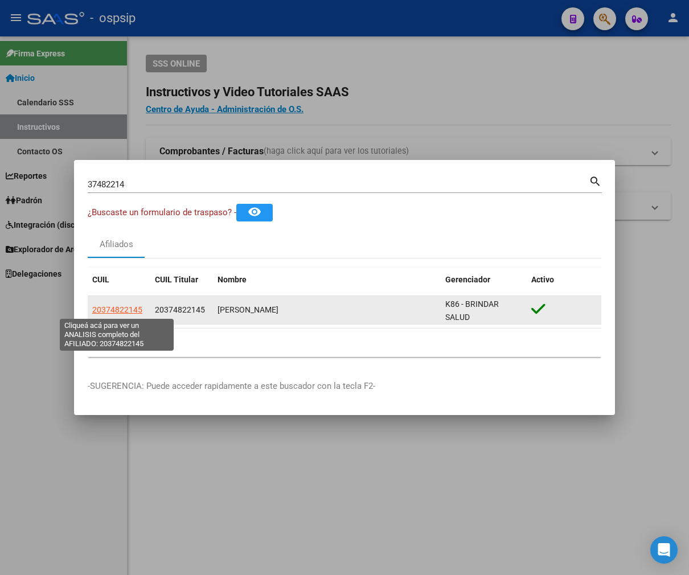
click at [130, 314] on span "20374822145" at bounding box center [117, 309] width 50 height 9
type textarea "20374822145"
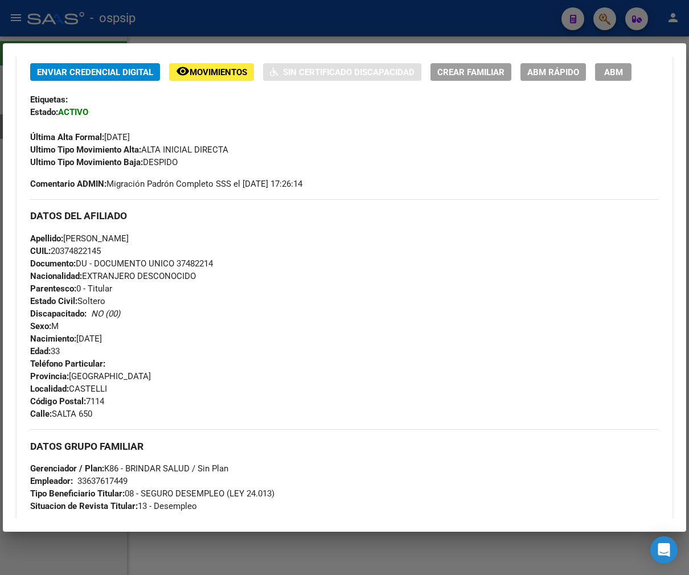
scroll to position [379, 0]
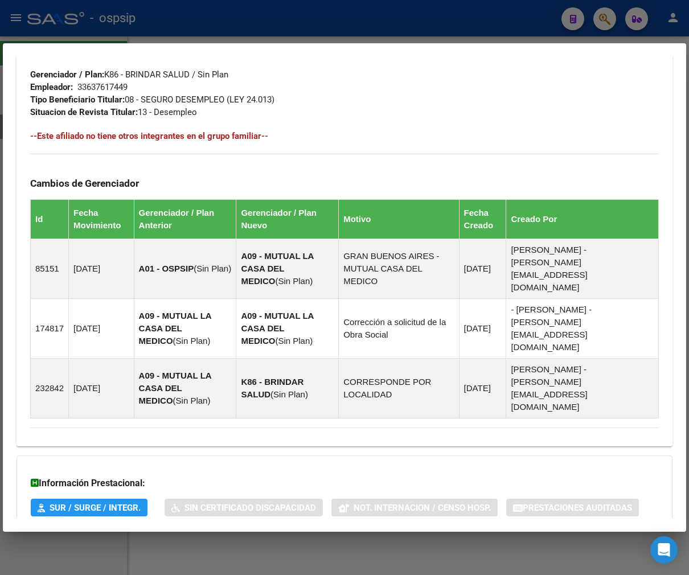
click at [321, 547] on mat-panel-title "Aportes y Contribuciones del Afiliado: 20374822145" at bounding box center [337, 554] width 615 height 14
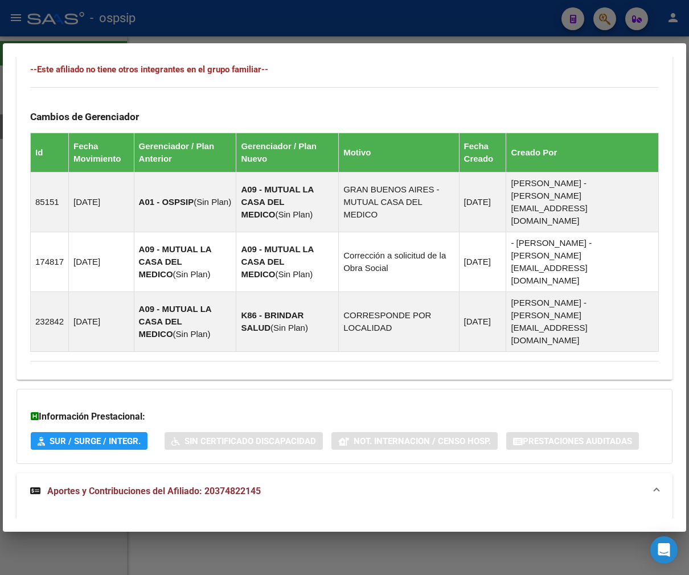
scroll to position [916, 0]
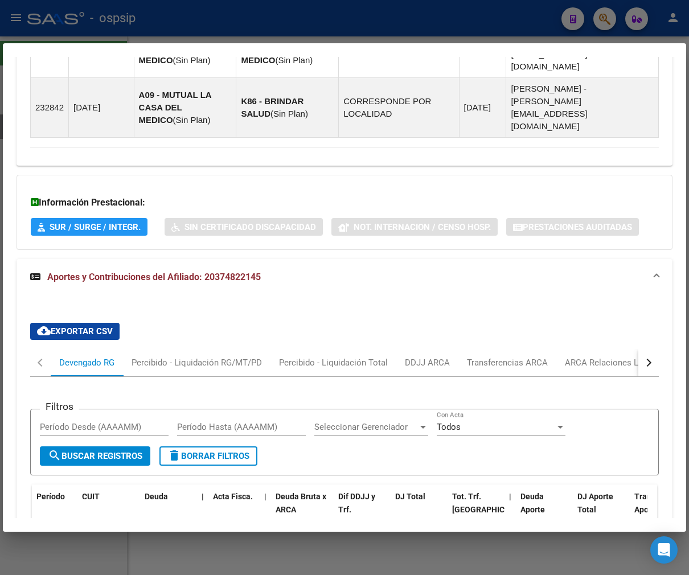
click at [606, 349] on button "button" at bounding box center [648, 362] width 20 height 27
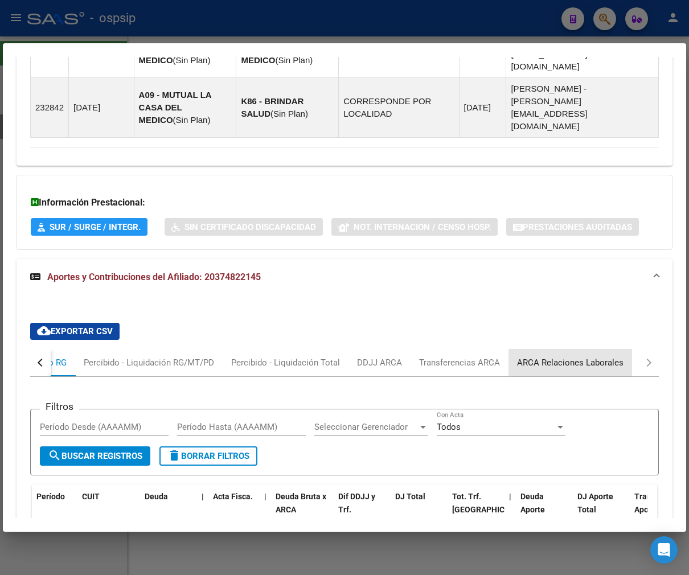
click at [592, 356] on div "ARCA Relaciones Laborales" at bounding box center [570, 362] width 106 height 13
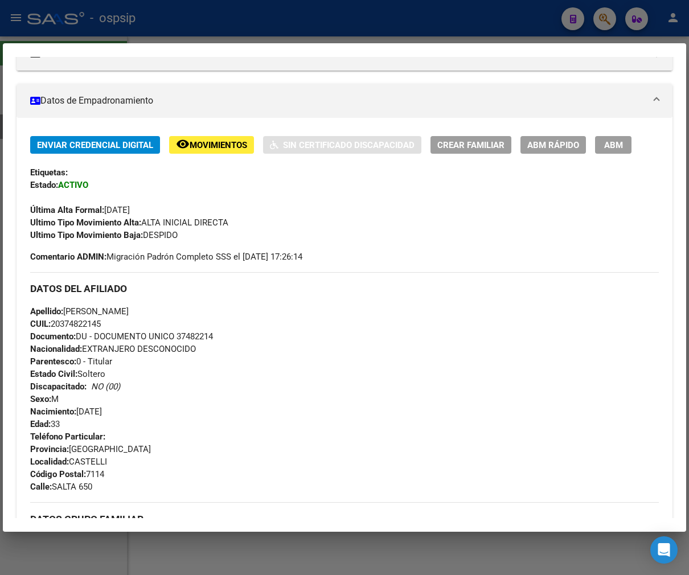
scroll to position [300, 0]
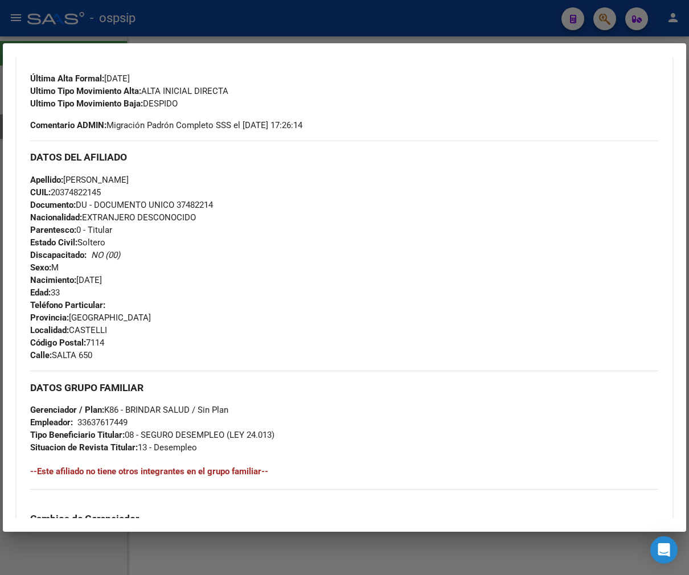
click at [527, 337] on div "Teléfono Particular: Provincia: [GEOGRAPHIC_DATA] Localidad: [PERSON_NAME] Códi…" at bounding box center [344, 330] width 629 height 63
click at [516, 268] on div "Apellido: [PERSON_NAME] CUIL: 20374822145 Documento: DU - DOCUMENTO UNICO 37482…" at bounding box center [344, 236] width 629 height 125
click at [539, 376] on div "DATOS GRUPO FAMILIAR Gerenciador / Plan: K86 - BRINDAR SALUD / Sin Plan Emplead…" at bounding box center [344, 412] width 629 height 83
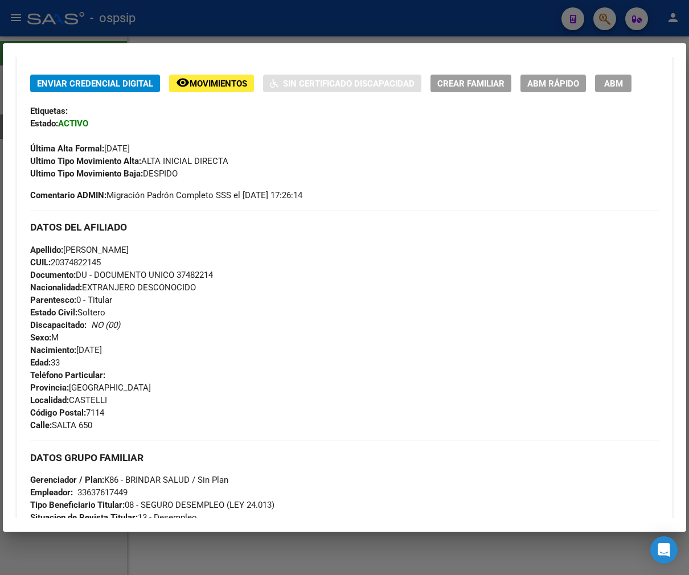
scroll to position [173, 0]
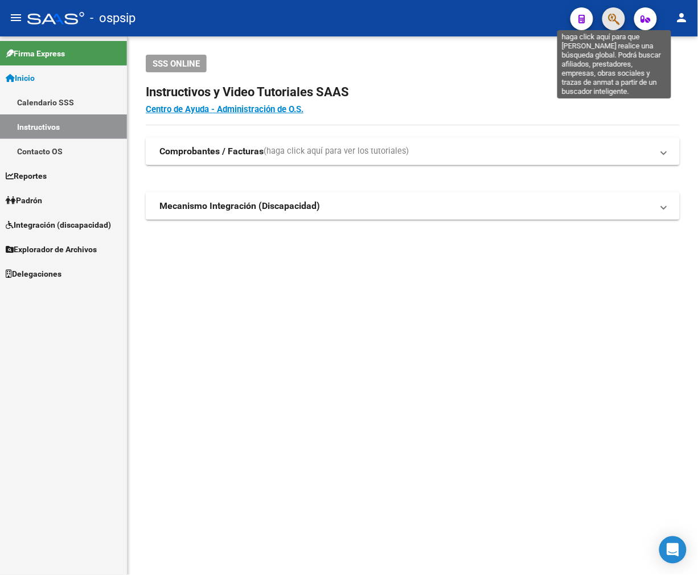
click at [612, 19] on icon "button" at bounding box center [613, 19] width 11 height 13
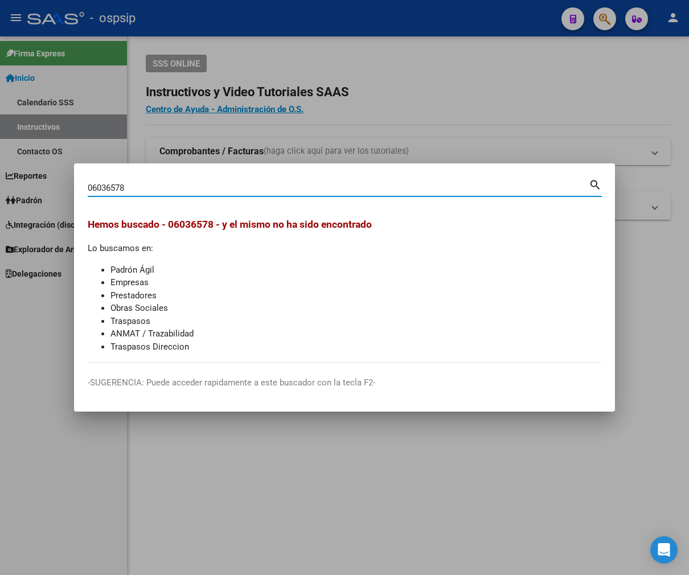
type input "06036578"
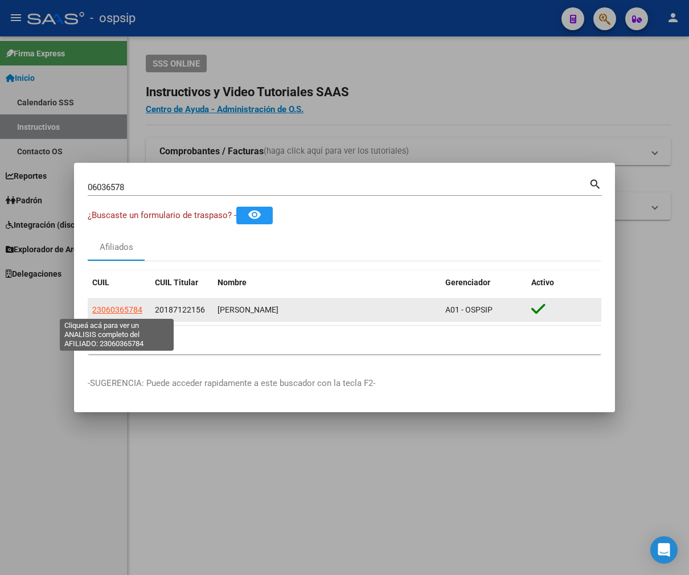
click at [110, 305] on span "23060365784" at bounding box center [117, 309] width 50 height 9
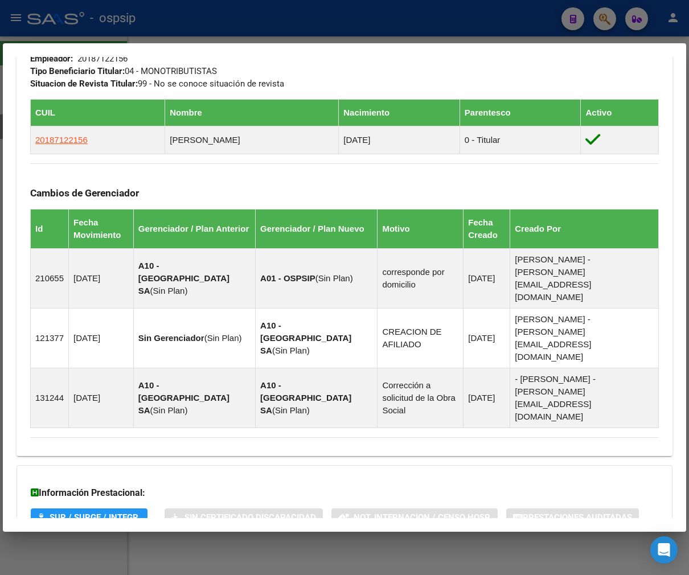
scroll to position [666, 0]
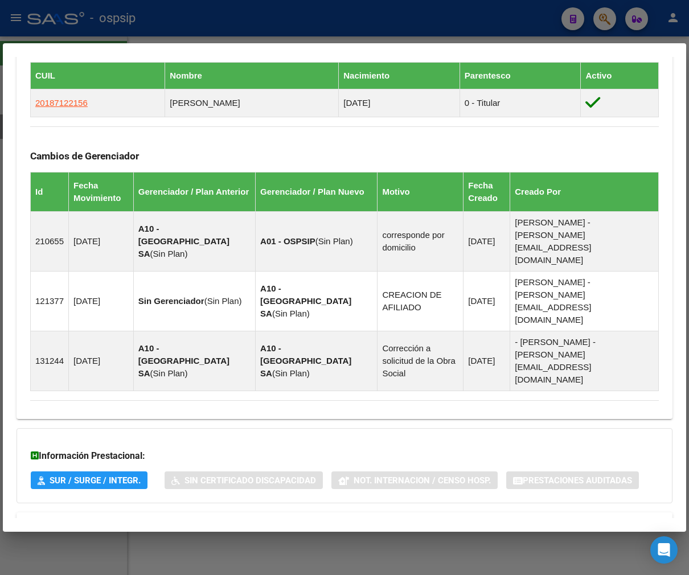
click at [428, 560] on mat-panel-title "Aportes y Contribuciones del Titular: 20187122156" at bounding box center [337, 567] width 615 height 14
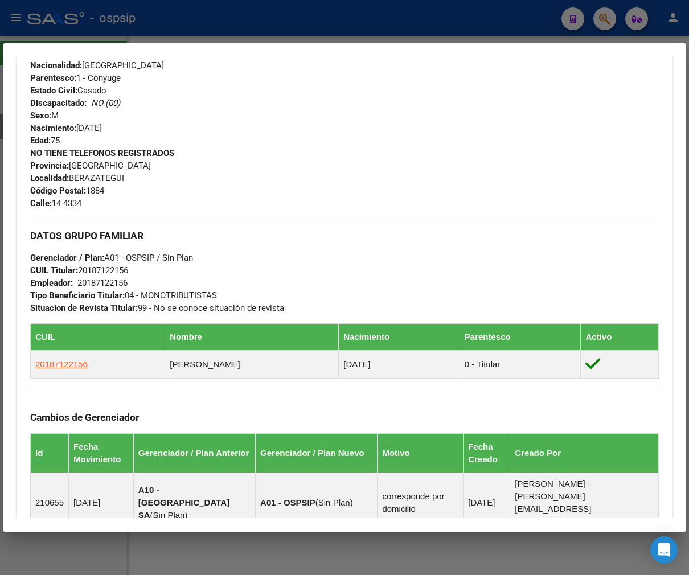
scroll to position [475, 0]
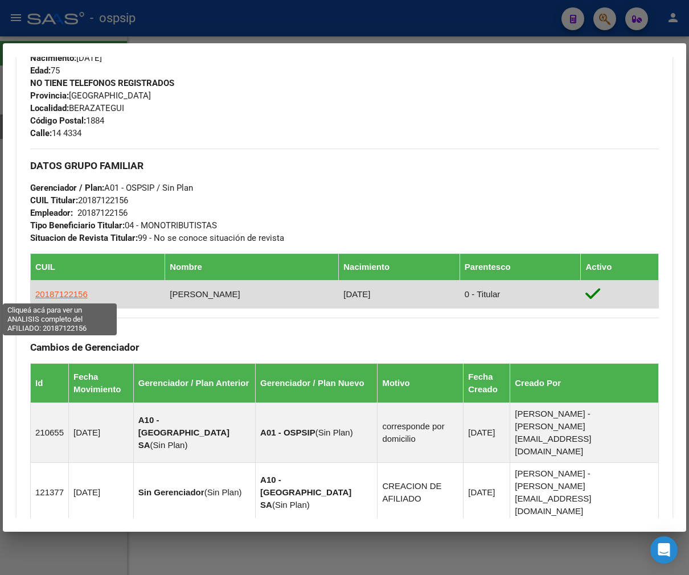
click at [81, 293] on span "20187122156" at bounding box center [61, 294] width 52 height 10
type textarea "20187122156"
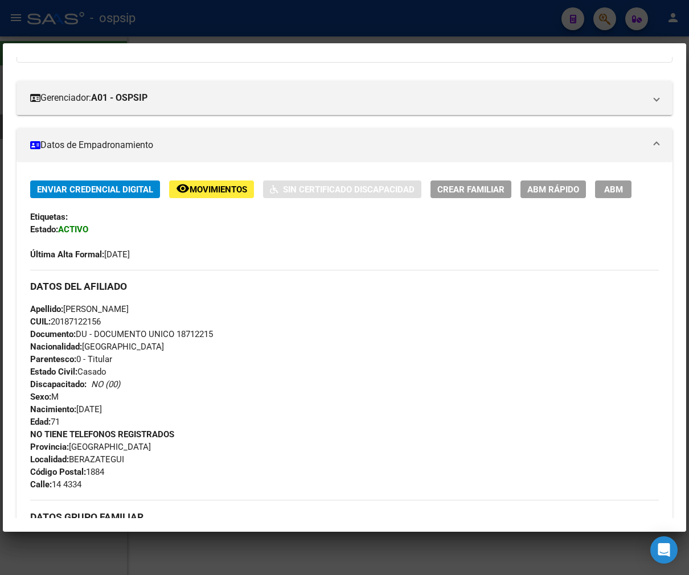
scroll to position [126, 0]
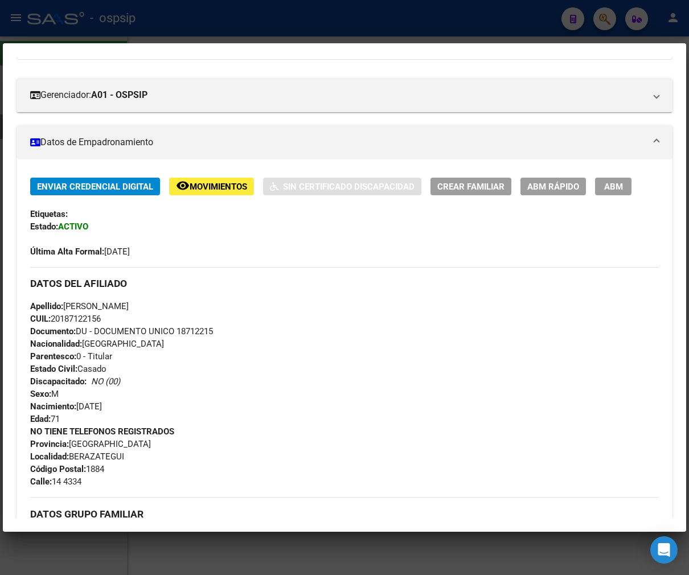
click at [189, 26] on div at bounding box center [344, 287] width 689 height 575
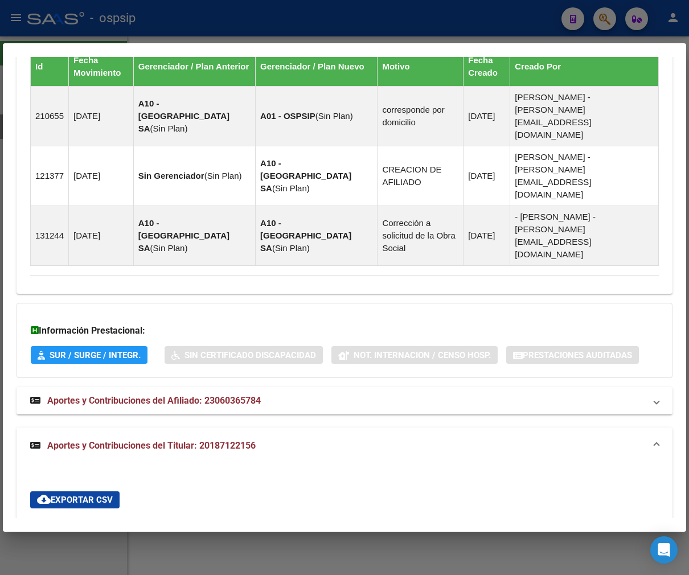
scroll to position [1044, 0]
